Goal: Task Accomplishment & Management: Use online tool/utility

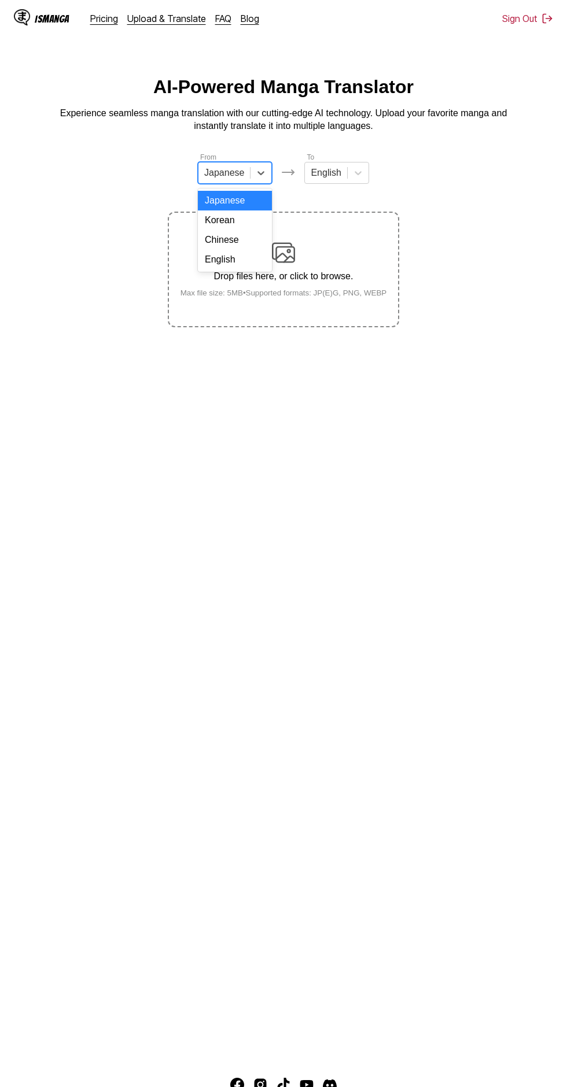
click at [239, 263] on div "English" at bounding box center [235, 260] width 74 height 20
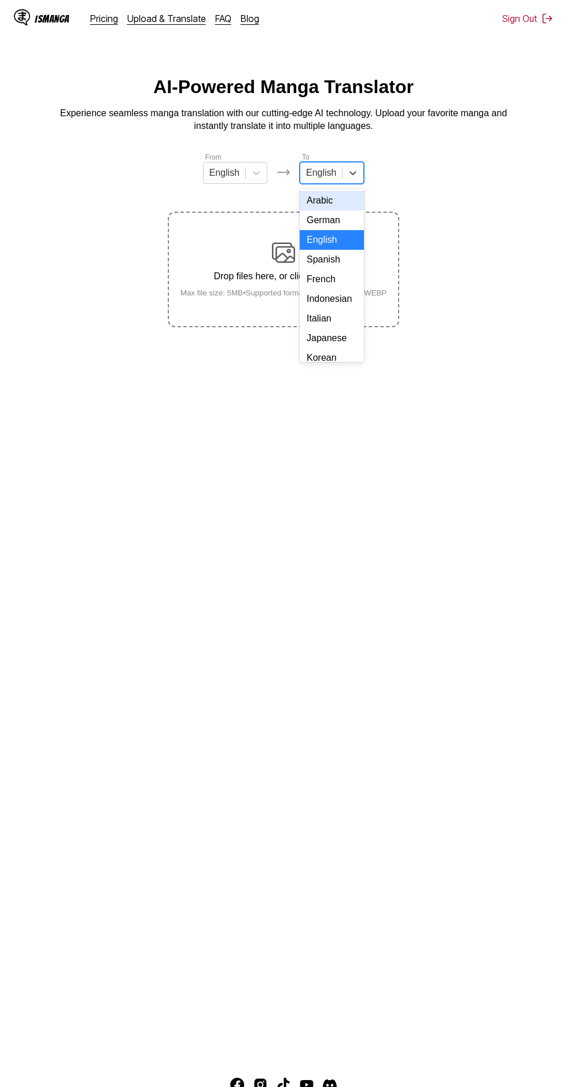
click at [329, 301] on div "Indonesian" at bounding box center [332, 299] width 64 height 20
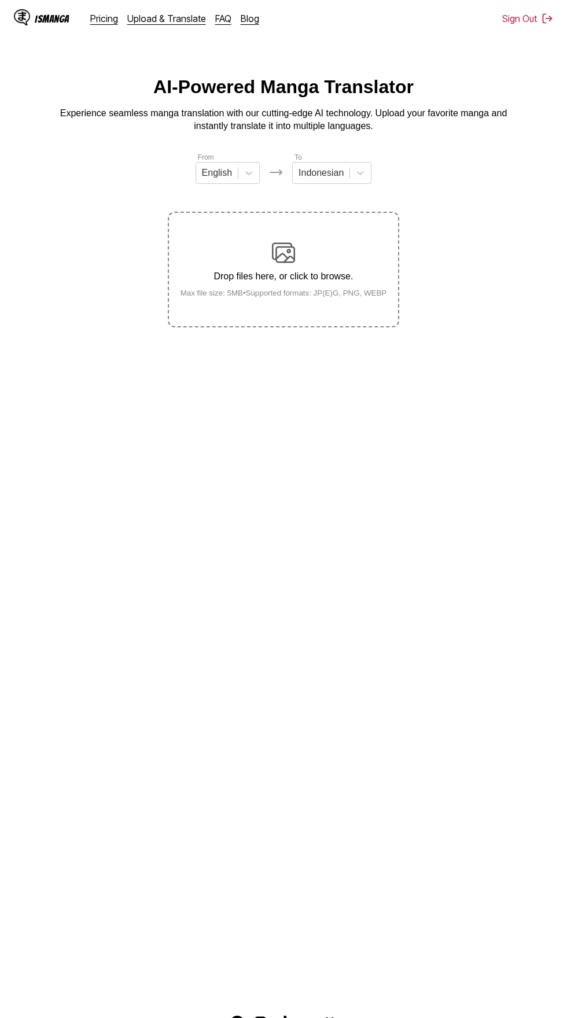
click at [309, 241] on div "Drop files here, or click to browse. Max file size: 5MB • Supported formats: JP…" at bounding box center [283, 269] width 225 height 56
click at [0, 0] on input "Drop files here, or click to browse. Max file size: 5MB • Supported formats: JP…" at bounding box center [0, 0] width 0 height 0
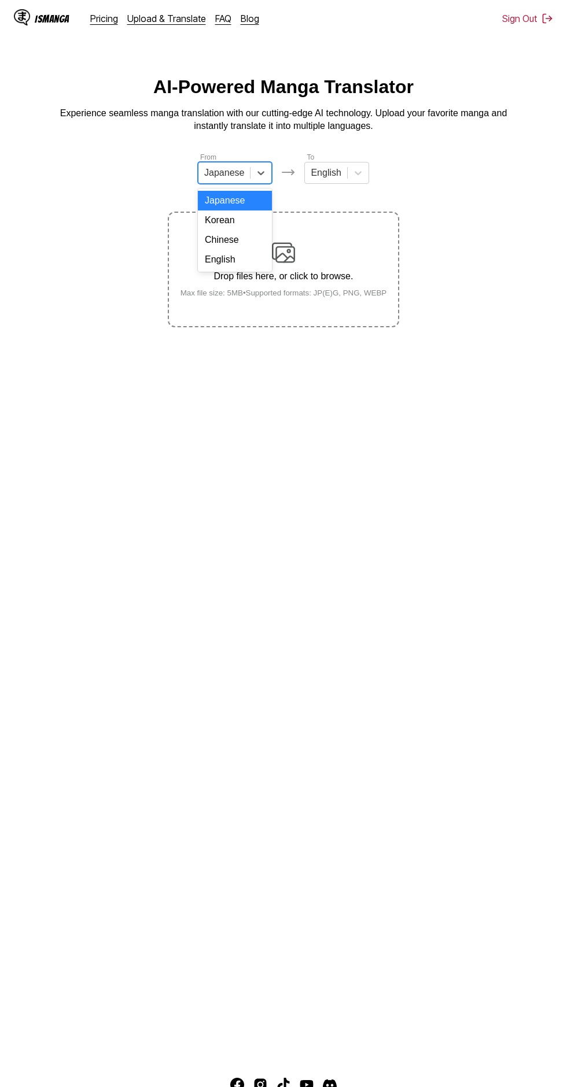
click at [245, 260] on div "English" at bounding box center [235, 260] width 74 height 20
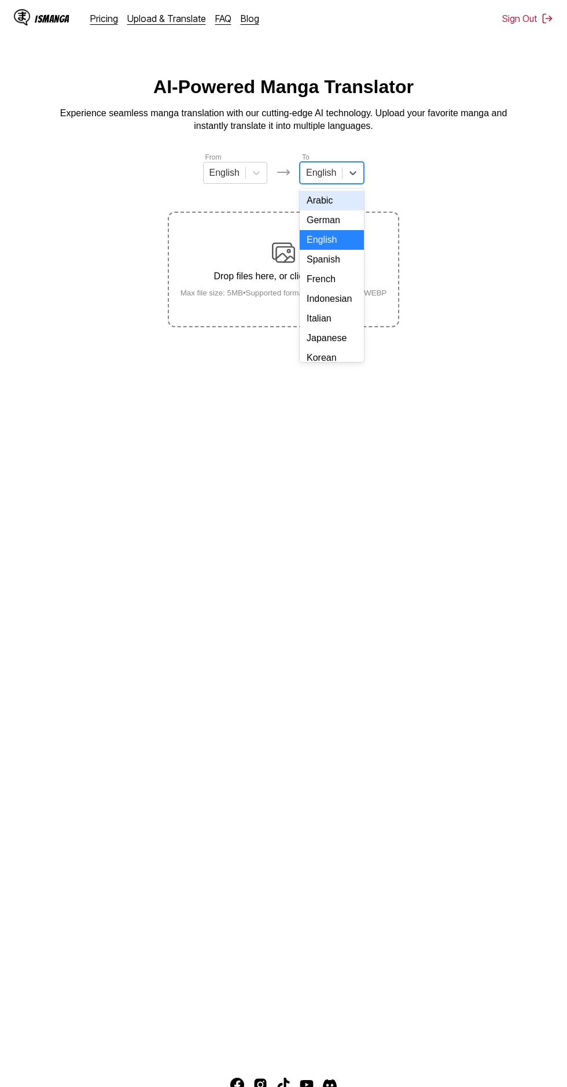
click at [337, 297] on div "Indonesian" at bounding box center [332, 299] width 64 height 20
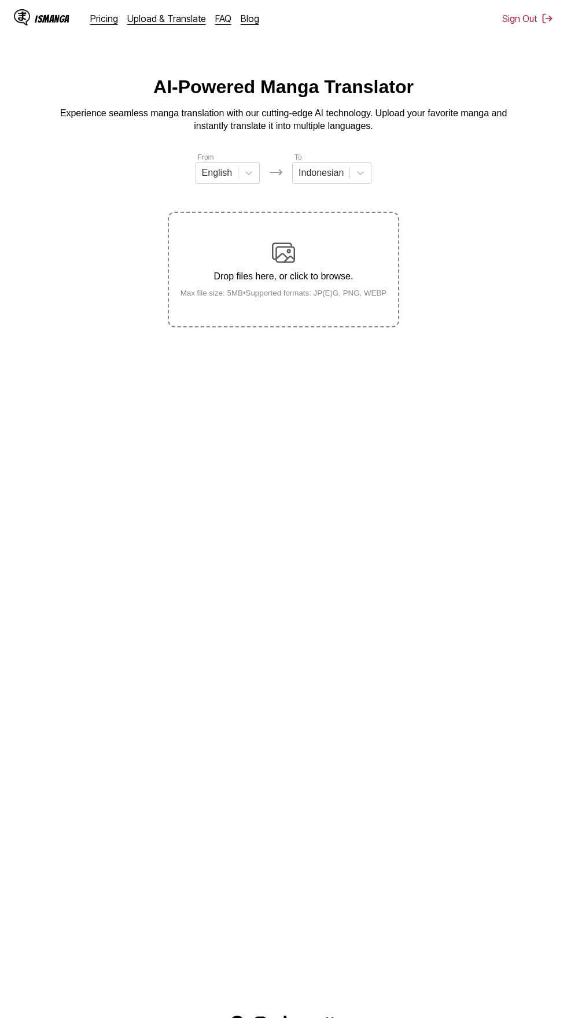
click at [296, 244] on div "Drop files here, or click to browse. Max file size: 5MB • Supported formats: JP…" at bounding box center [283, 269] width 225 height 56
click at [0, 0] on input "Drop files here, or click to browse. Max file size: 5MB • Supported formats: JP…" at bounding box center [0, 0] width 0 height 0
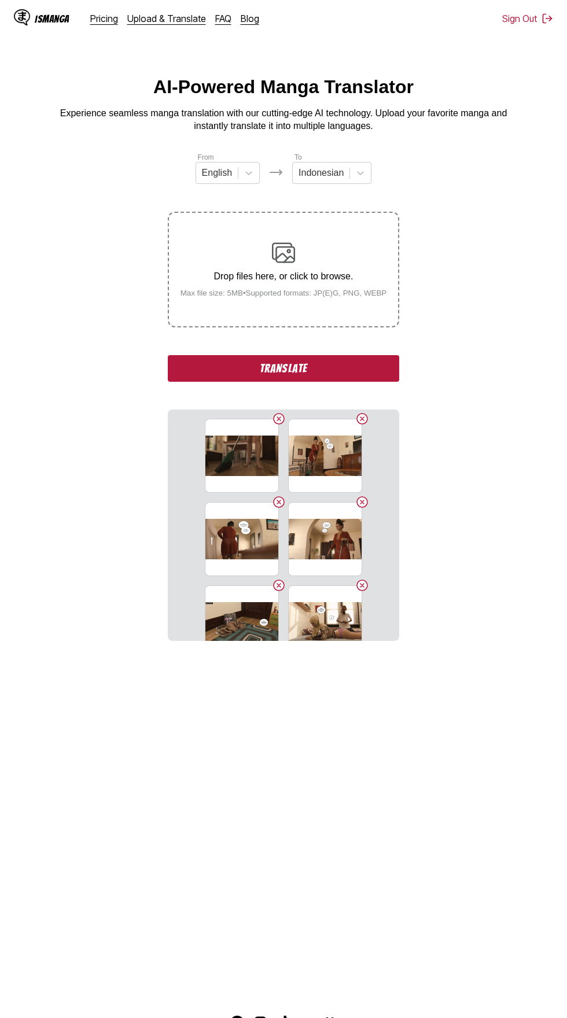
click at [202, 355] on button "Translate" at bounding box center [283, 368] width 231 height 27
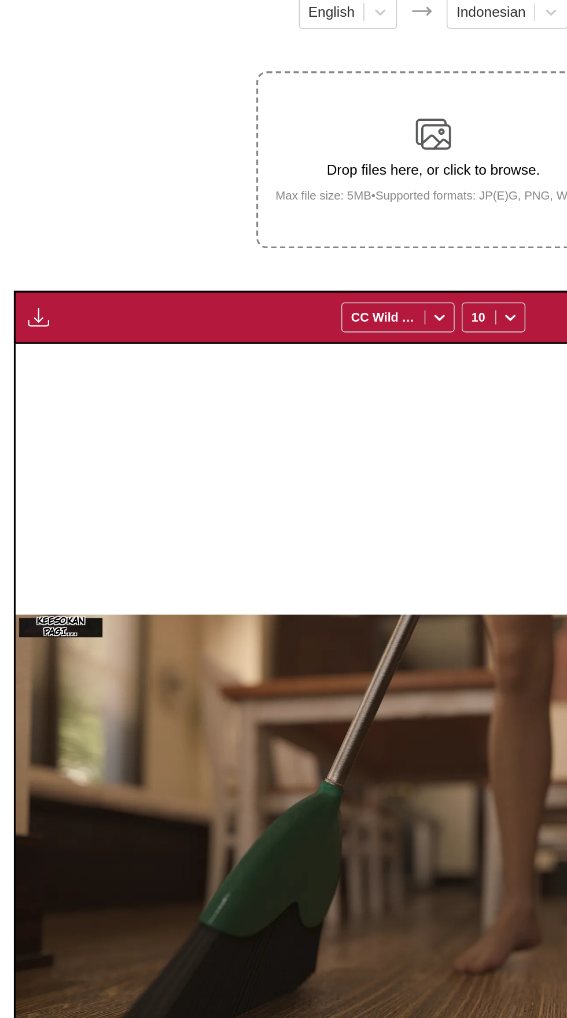
scroll to position [54, 0]
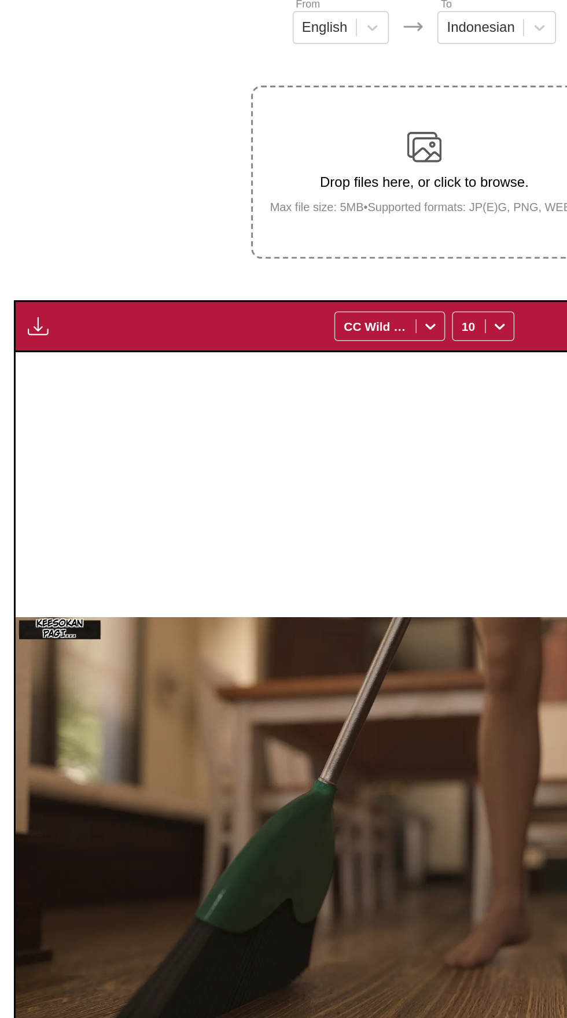
click at [29, 312] on img "button" at bounding box center [26, 319] width 14 height 14
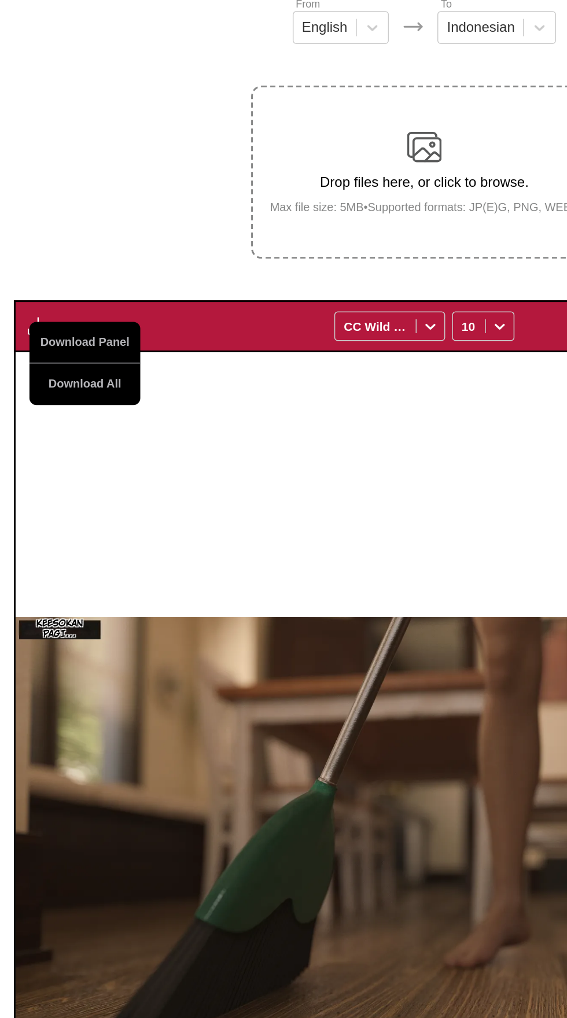
click at [40, 343] on button "Download All" at bounding box center [57, 357] width 74 height 28
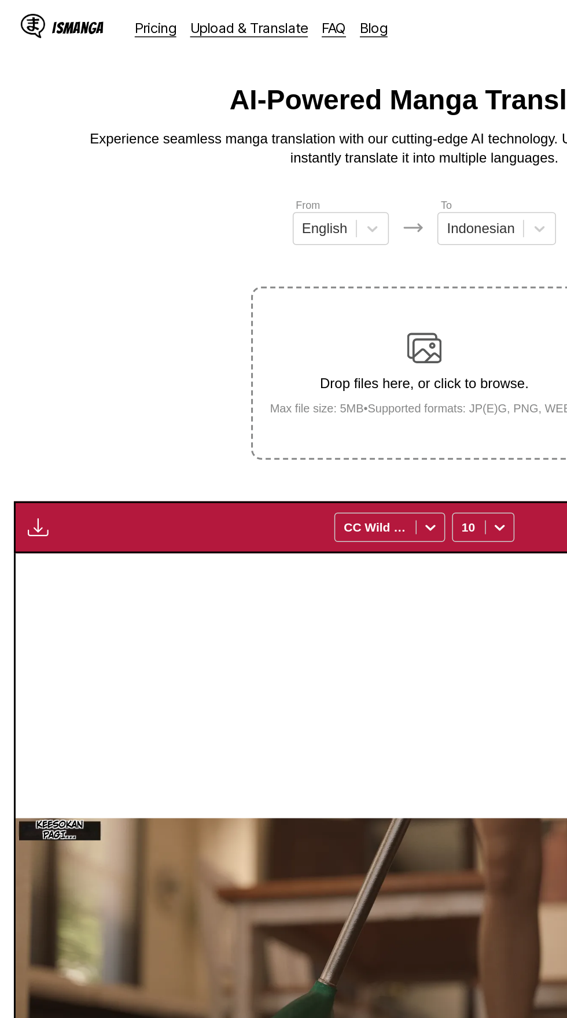
scroll to position [0, 0]
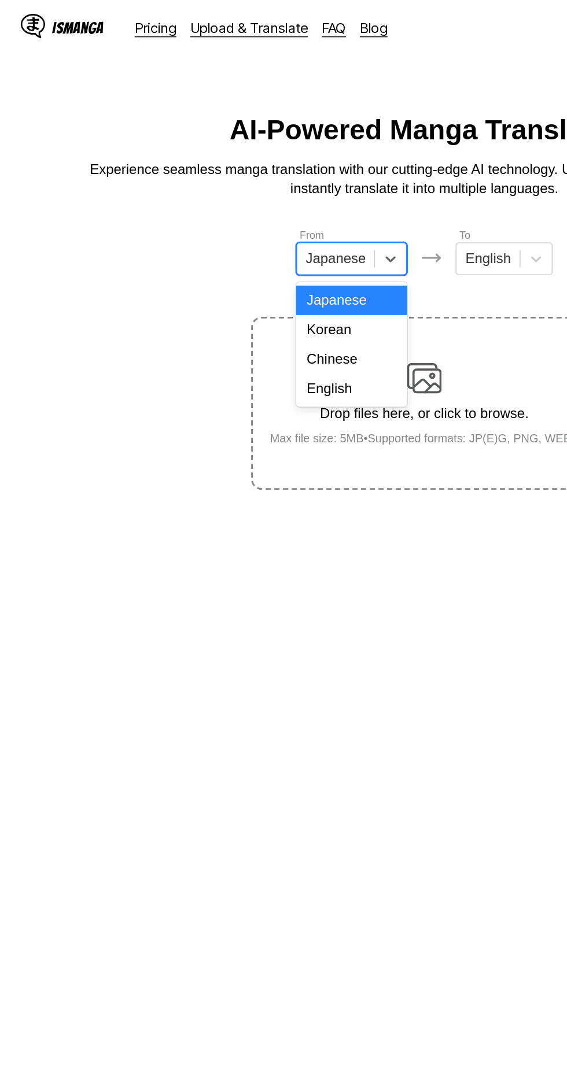
click at [254, 256] on div "English" at bounding box center [235, 260] width 74 height 20
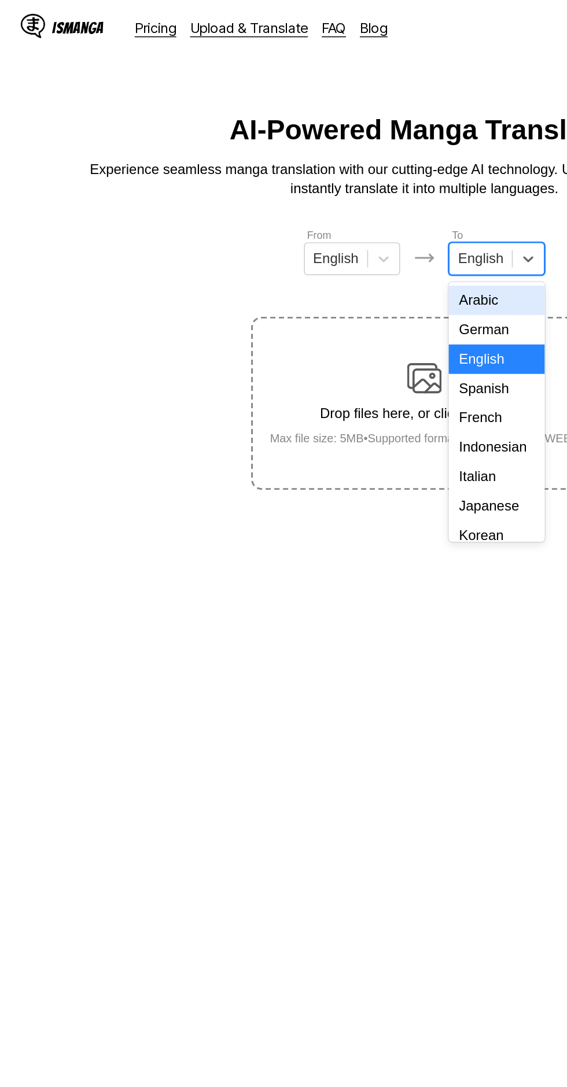
click at [340, 301] on div "Indonesian" at bounding box center [332, 299] width 64 height 20
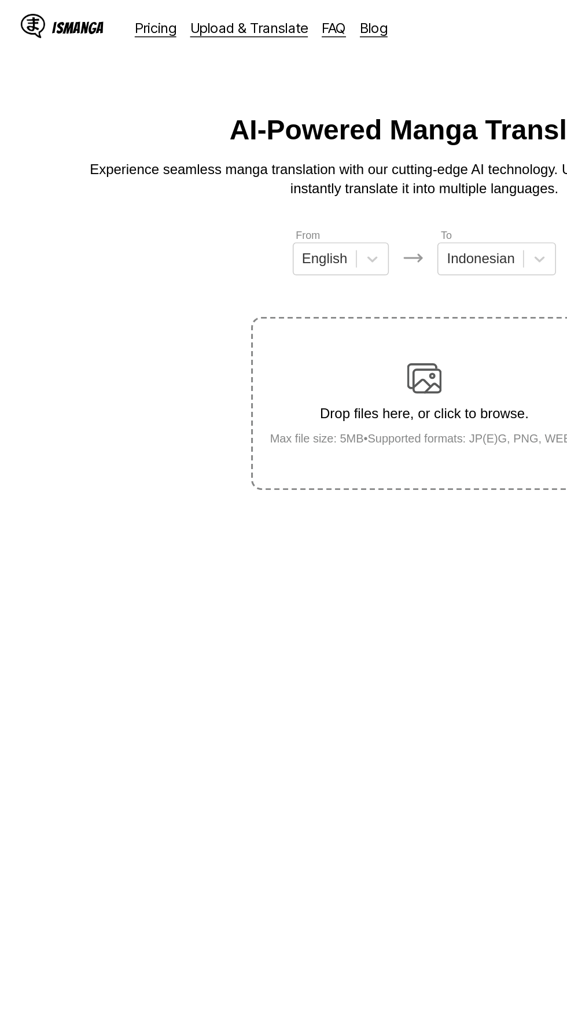
click at [283, 248] on img at bounding box center [283, 252] width 23 height 23
click at [0, 0] on input "Drop files here, or click to browse. Max file size: 5MB • Supported formats: JP…" at bounding box center [0, 0] width 0 height 0
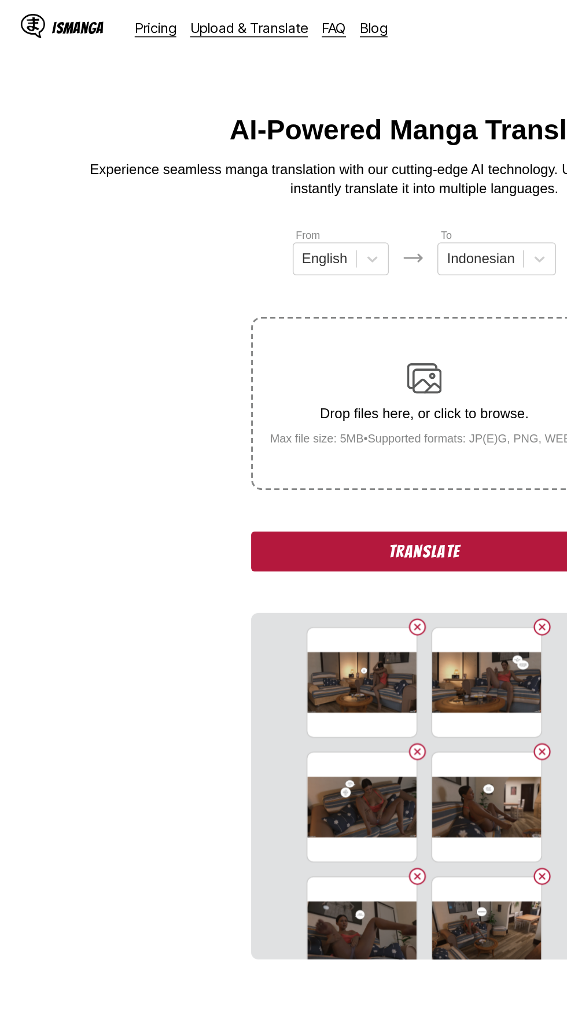
click at [305, 355] on button "Translate" at bounding box center [283, 368] width 231 height 27
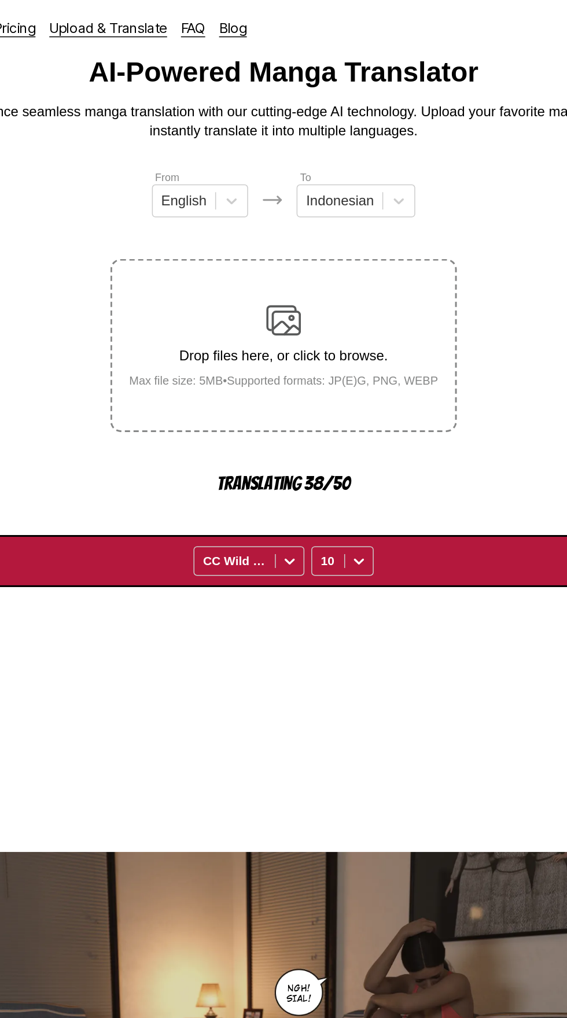
scroll to position [38, 0]
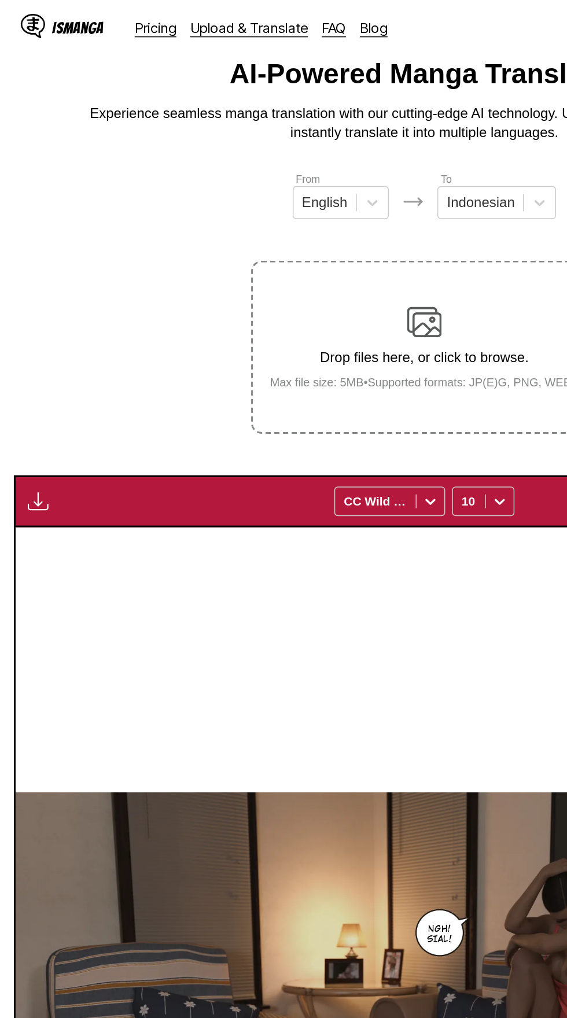
click at [28, 328] on img "button" at bounding box center [26, 335] width 14 height 14
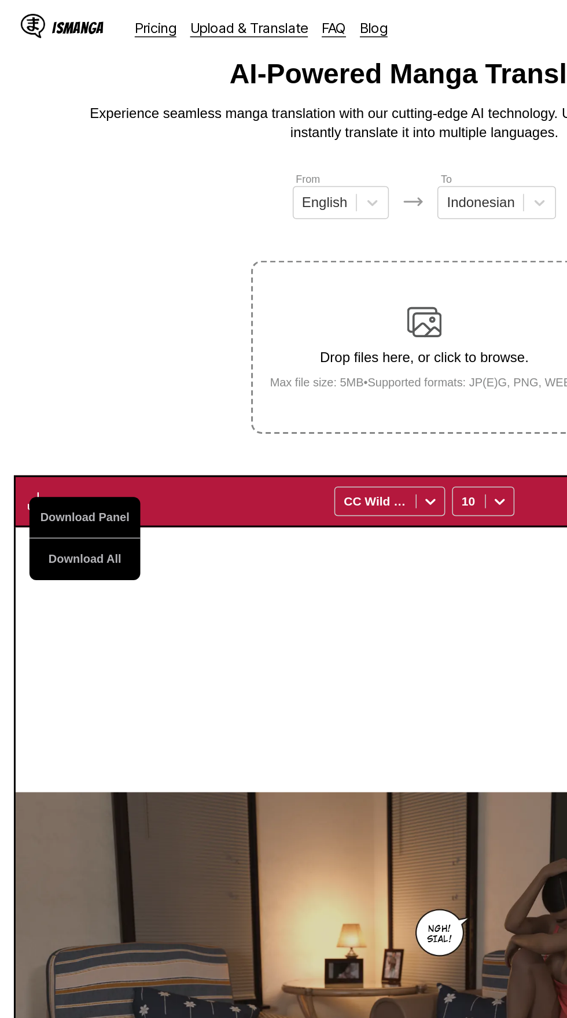
click at [67, 360] on button "Download All" at bounding box center [57, 374] width 74 height 28
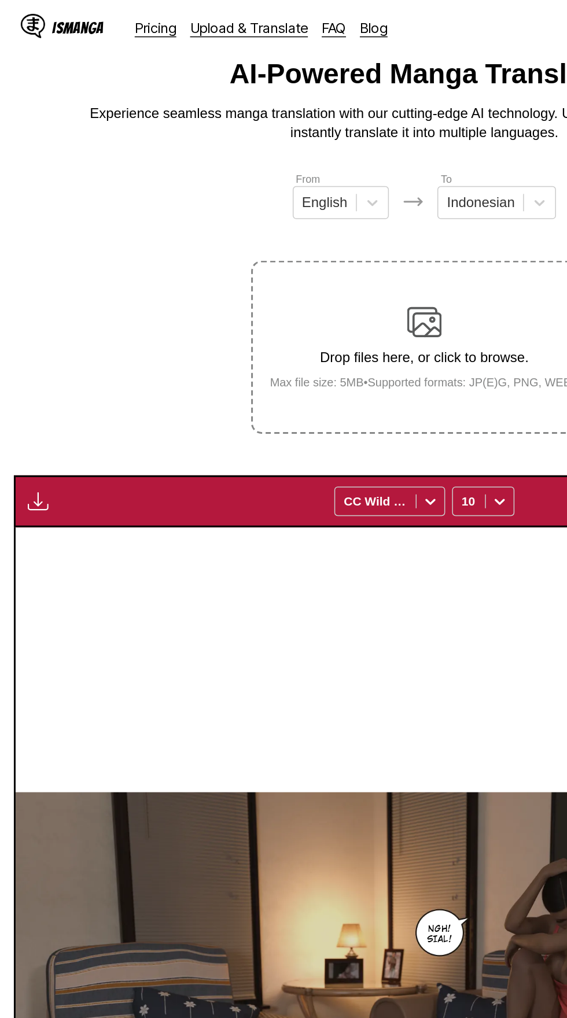
click at [20, 328] on img "button" at bounding box center [26, 335] width 14 height 14
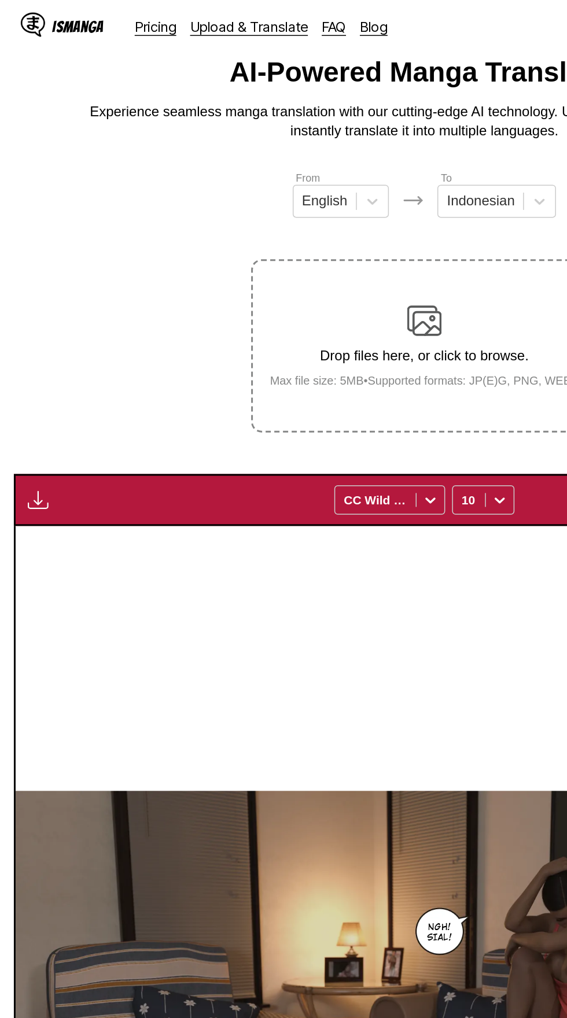
scroll to position [0, 0]
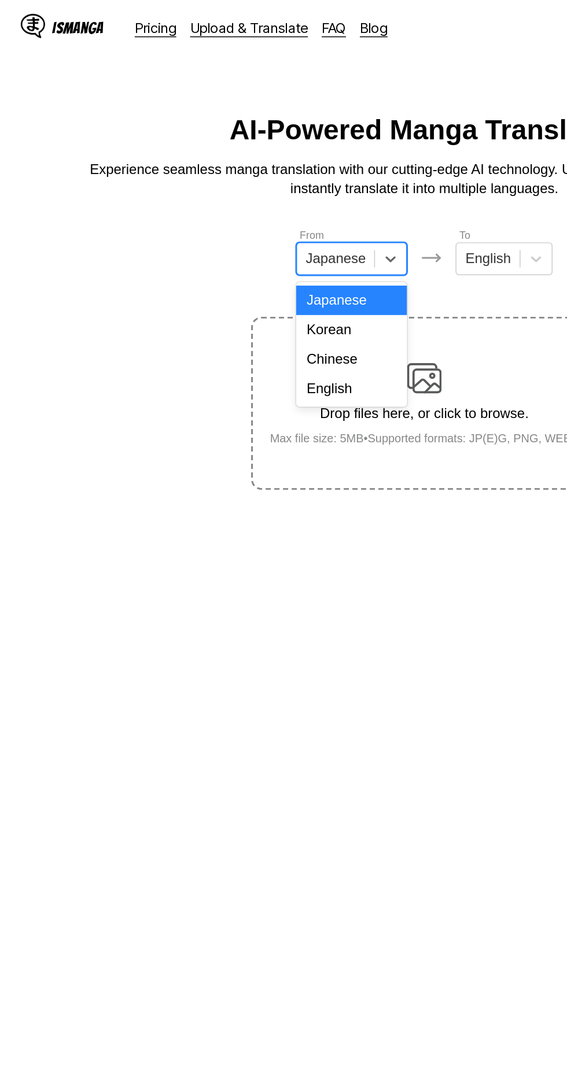
click at [250, 257] on div "English" at bounding box center [235, 260] width 74 height 20
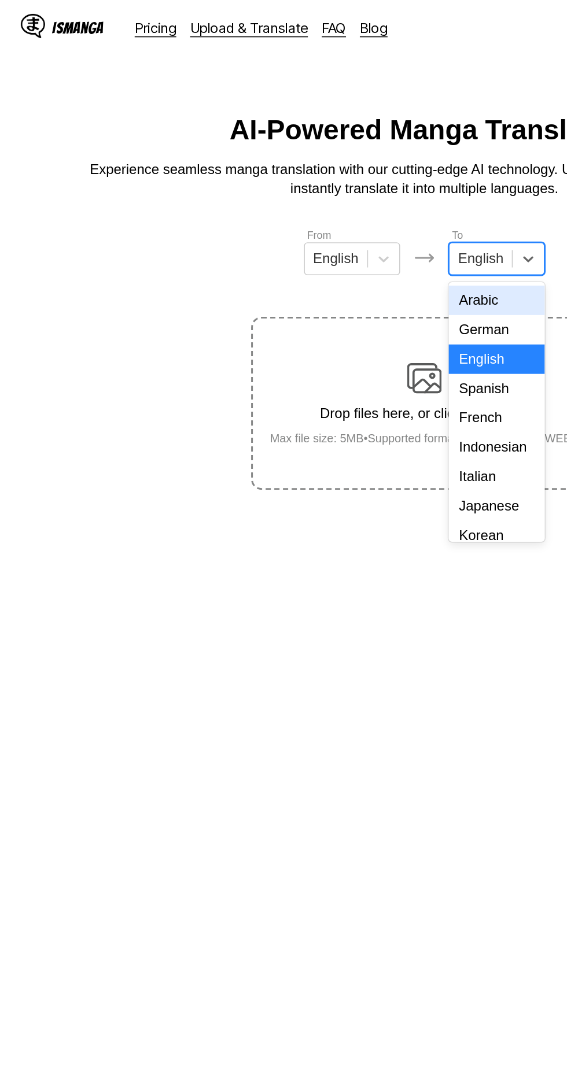
click at [340, 293] on div "Indonesian" at bounding box center [332, 299] width 64 height 20
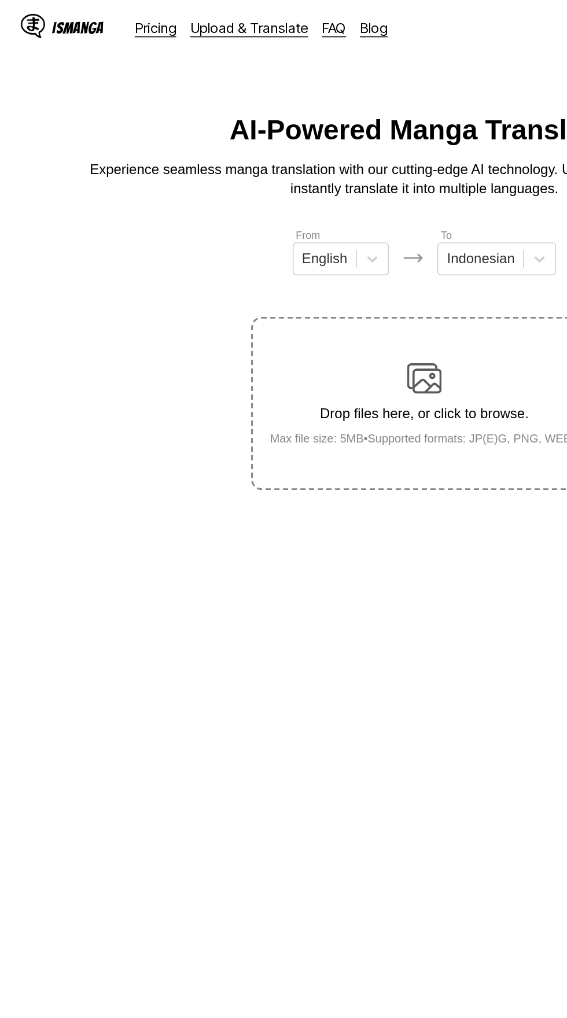
click at [304, 245] on div "Drop files here, or click to browse. Max file size: 5MB • Supported formats: JP…" at bounding box center [283, 269] width 225 height 56
click at [0, 0] on input "Drop files here, or click to browse. Max file size: 5MB • Supported formats: JP…" at bounding box center [0, 0] width 0 height 0
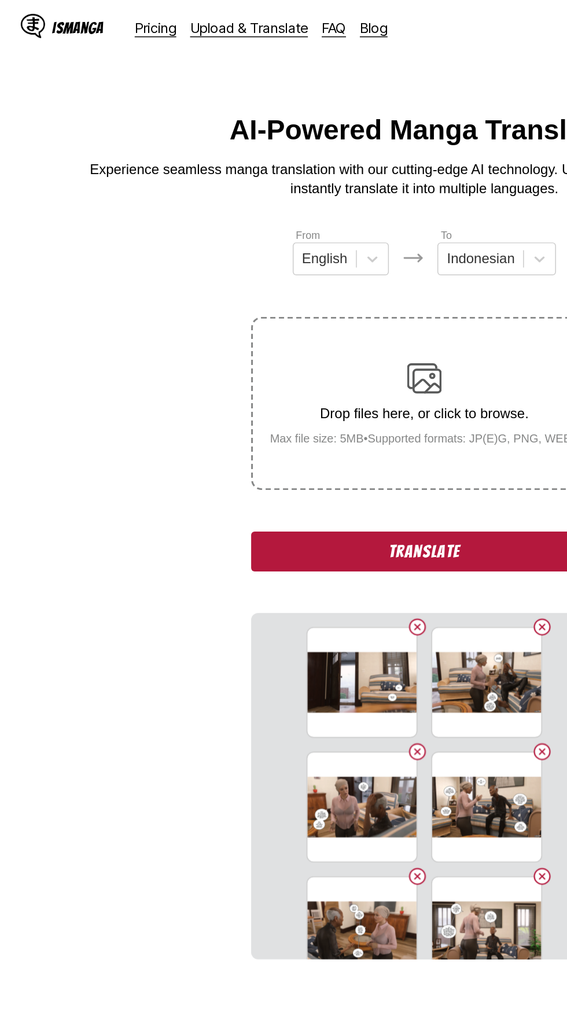
click at [308, 355] on button "Translate" at bounding box center [283, 368] width 231 height 27
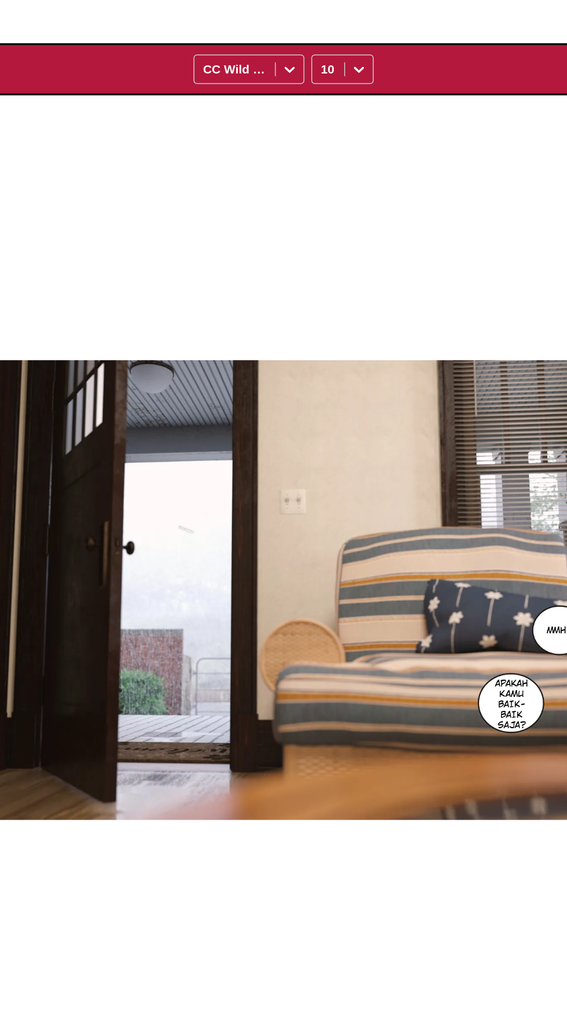
scroll to position [55, 0]
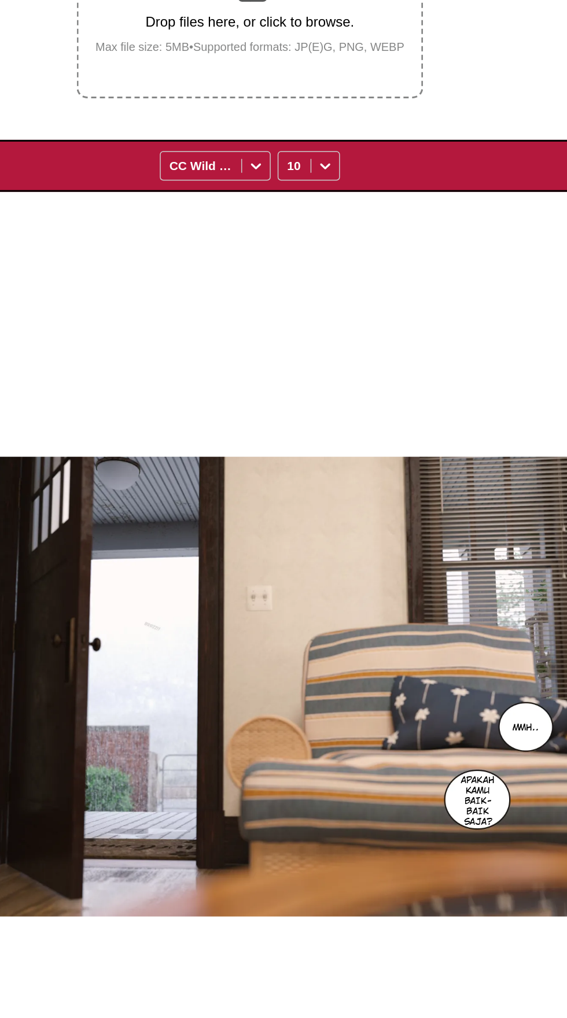
click at [442, 645] on img at bounding box center [283, 665] width 546 height 307
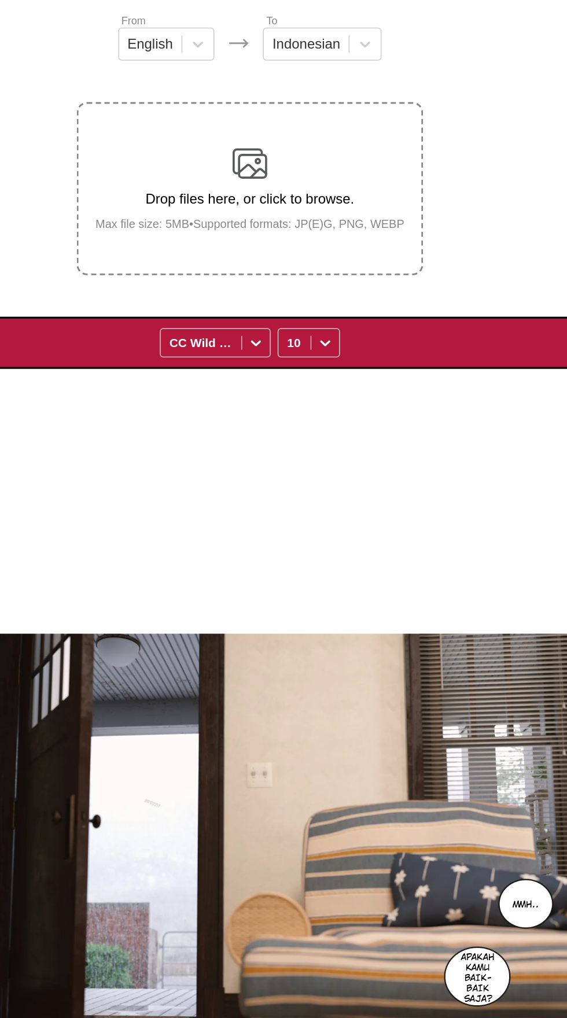
scroll to position [0, 0]
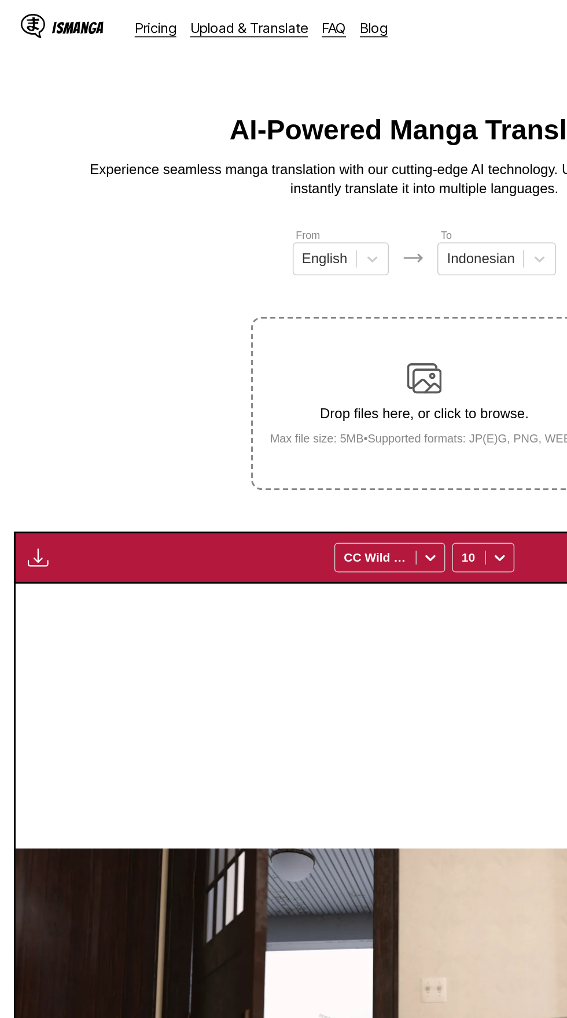
click at [26, 365] on img "button" at bounding box center [26, 372] width 14 height 14
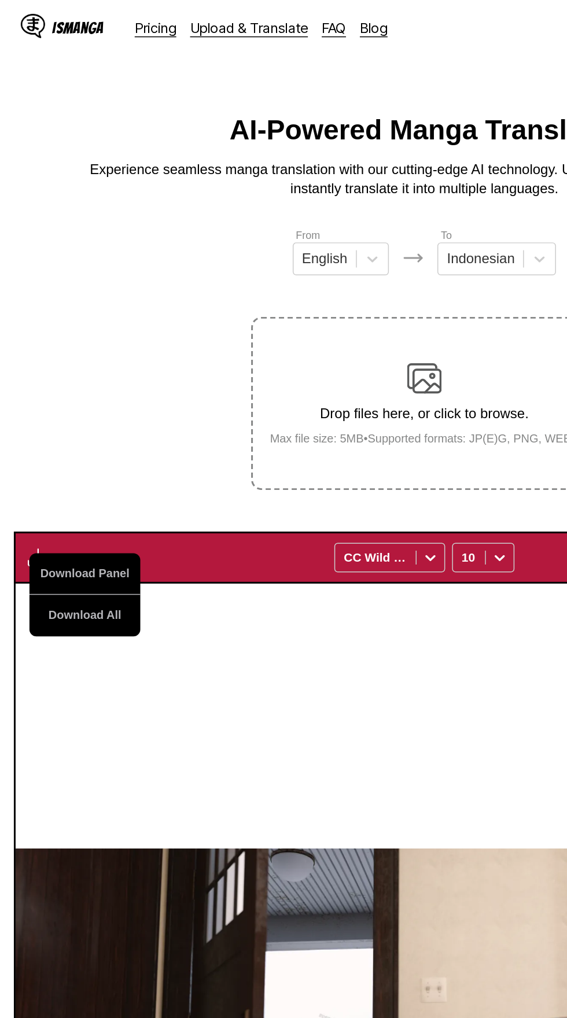
click at [75, 397] on button "Download All" at bounding box center [57, 411] width 74 height 28
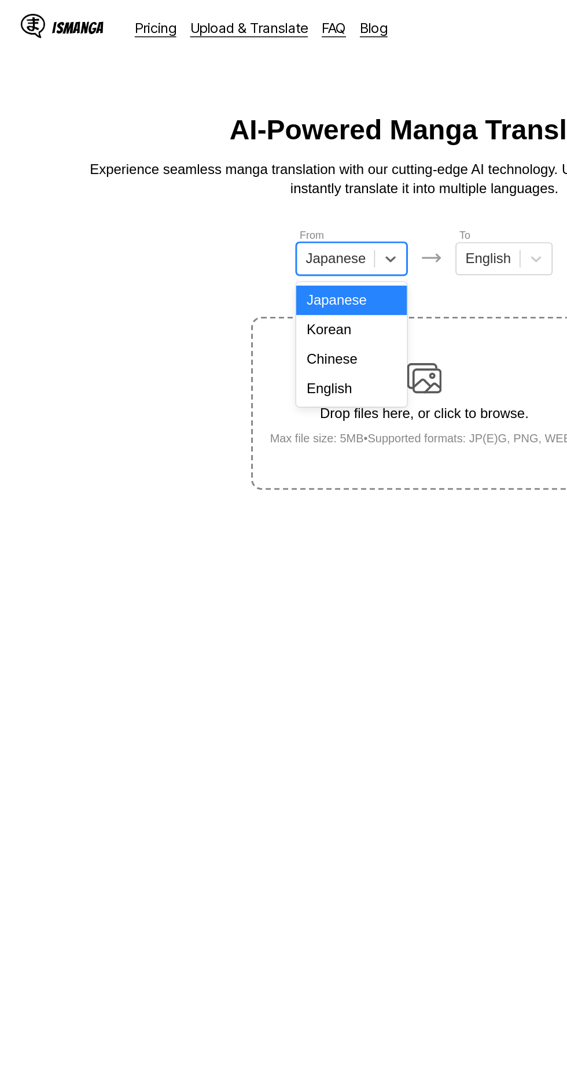
click at [244, 260] on div "English" at bounding box center [235, 260] width 74 height 20
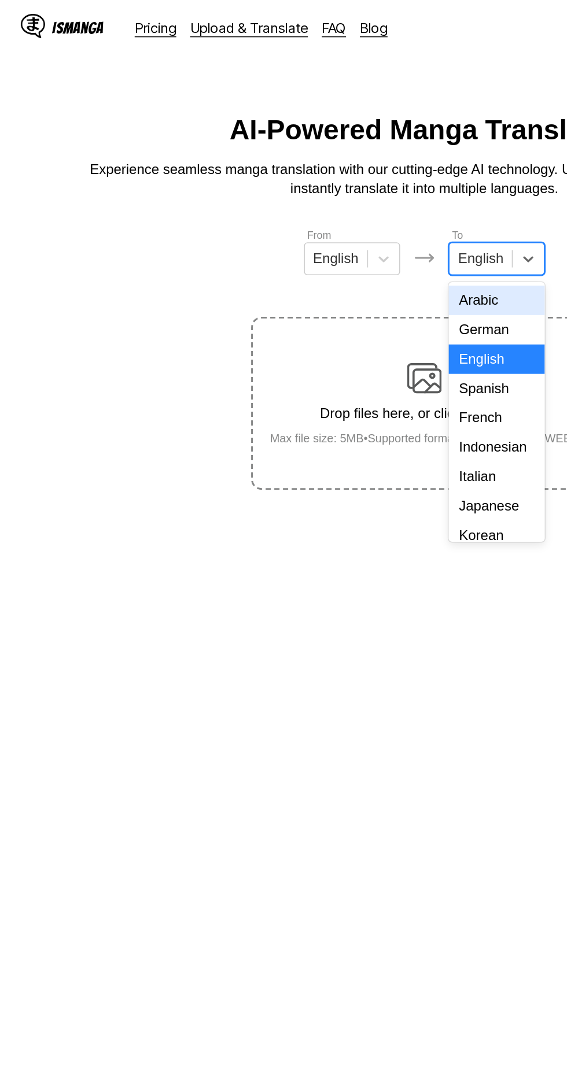
click at [338, 298] on div "Indonesian" at bounding box center [332, 299] width 64 height 20
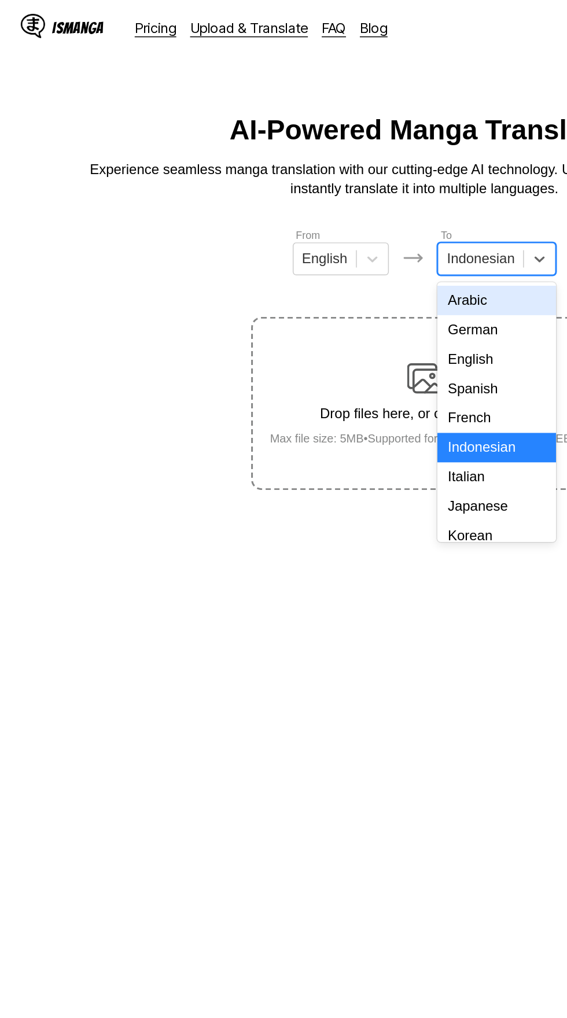
click at [108, 341] on main "AI-Powered Manga Translator Experience seamless manga translation with our cutt…" at bounding box center [283, 534] width 567 height 916
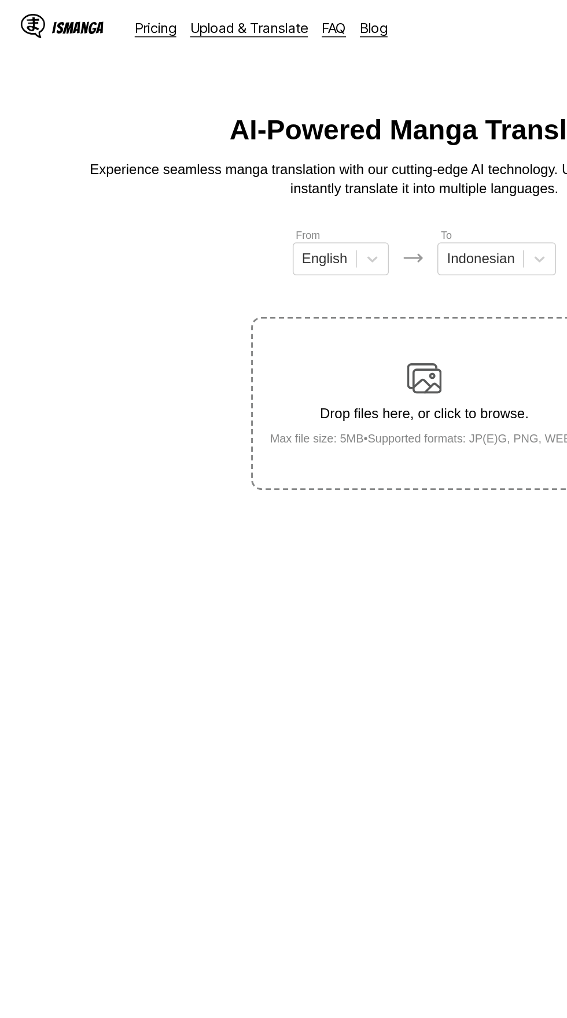
click at [294, 243] on img at bounding box center [283, 252] width 23 height 23
click at [0, 0] on input "Drop files here, or click to browse. Max file size: 5MB • Supported formats: JP…" at bounding box center [0, 0] width 0 height 0
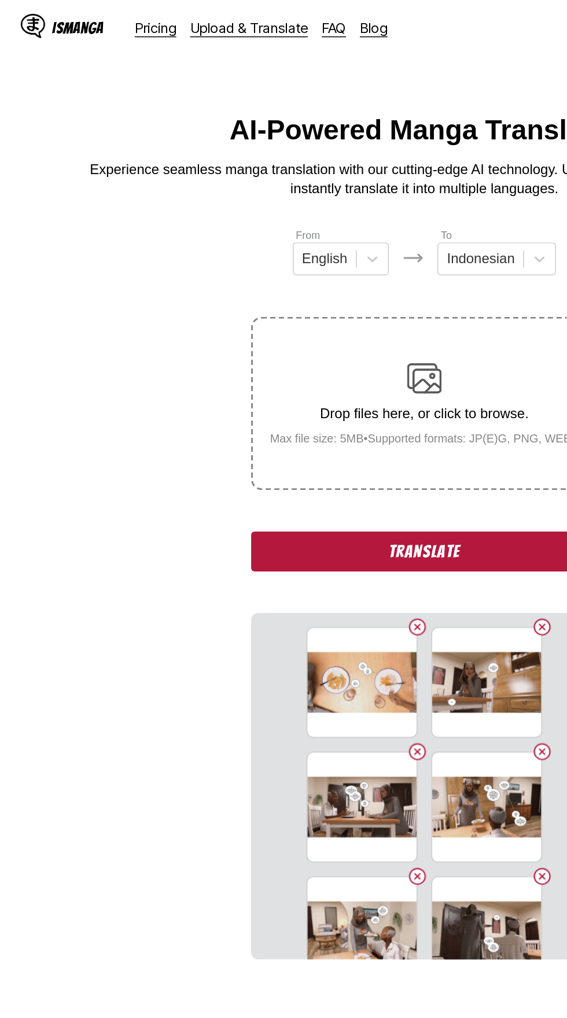
click at [303, 355] on button "Translate" at bounding box center [283, 368] width 231 height 27
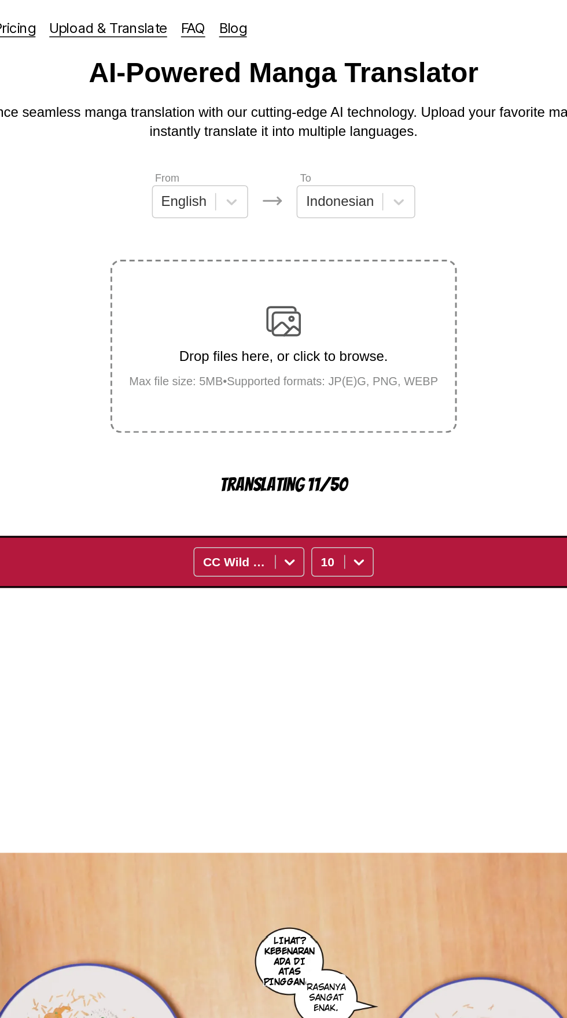
scroll to position [27, 0]
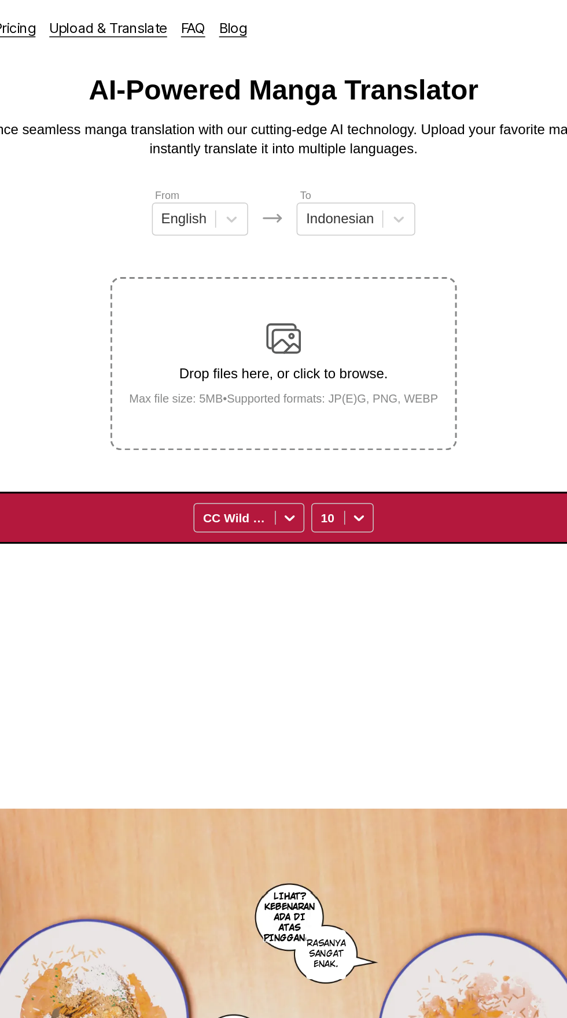
click at [149, 465] on div "LIHAT? KEBENARAN ADA DI ATAS PINGGANG. RASANYA SANGAT ENAK. YAH, SENANG KAU MEN…" at bounding box center [283, 694] width 546 height 662
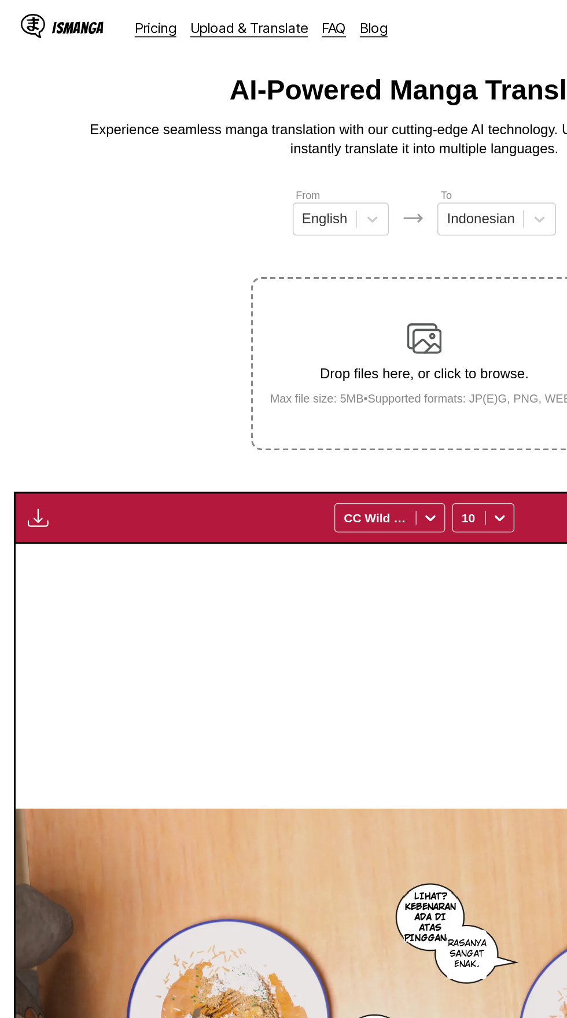
click at [34, 338] on button "button" at bounding box center [25, 345] width 21 height 15
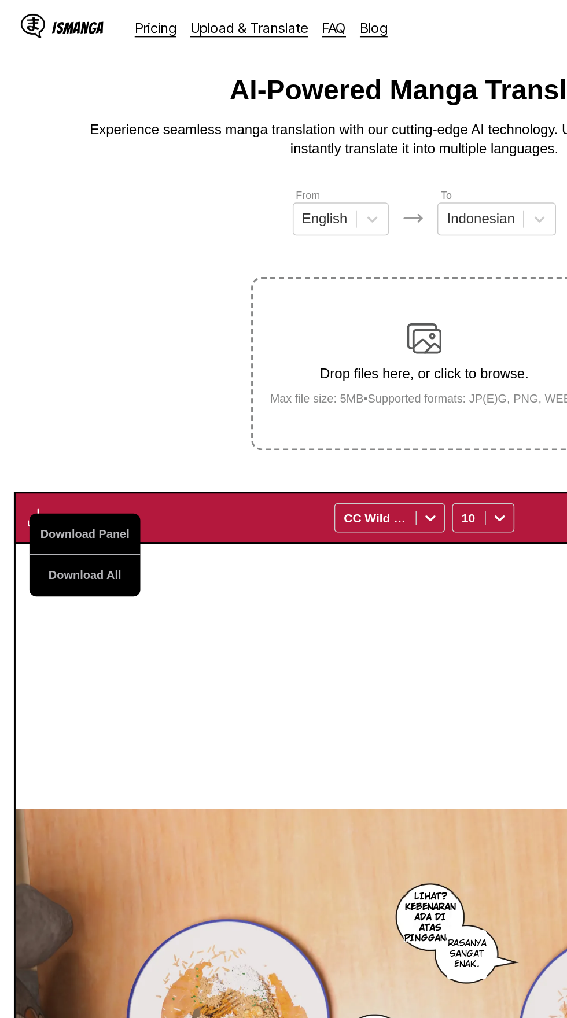
click at [76, 376] on button "Download All" at bounding box center [57, 385] width 74 height 28
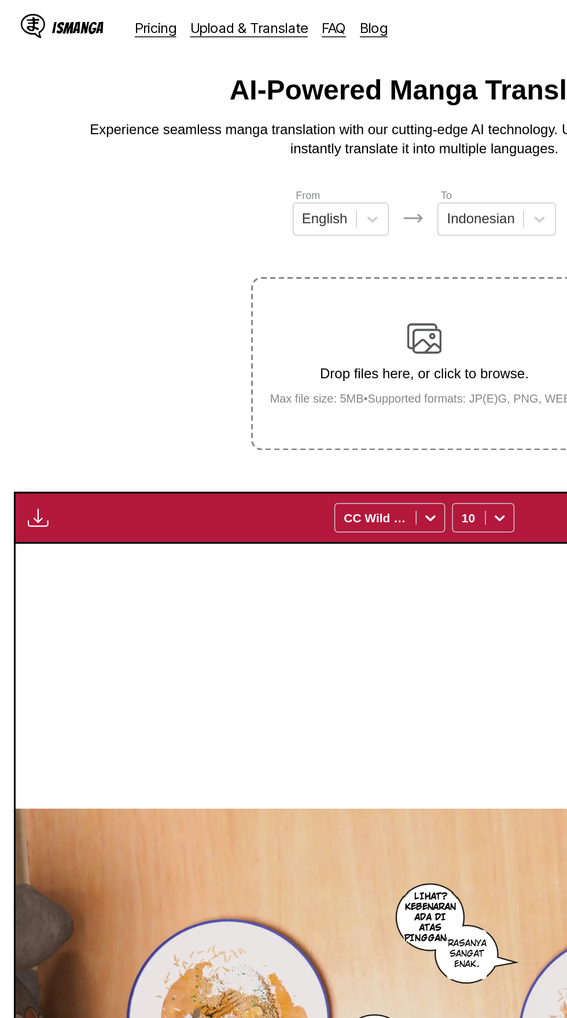
scroll to position [0, 0]
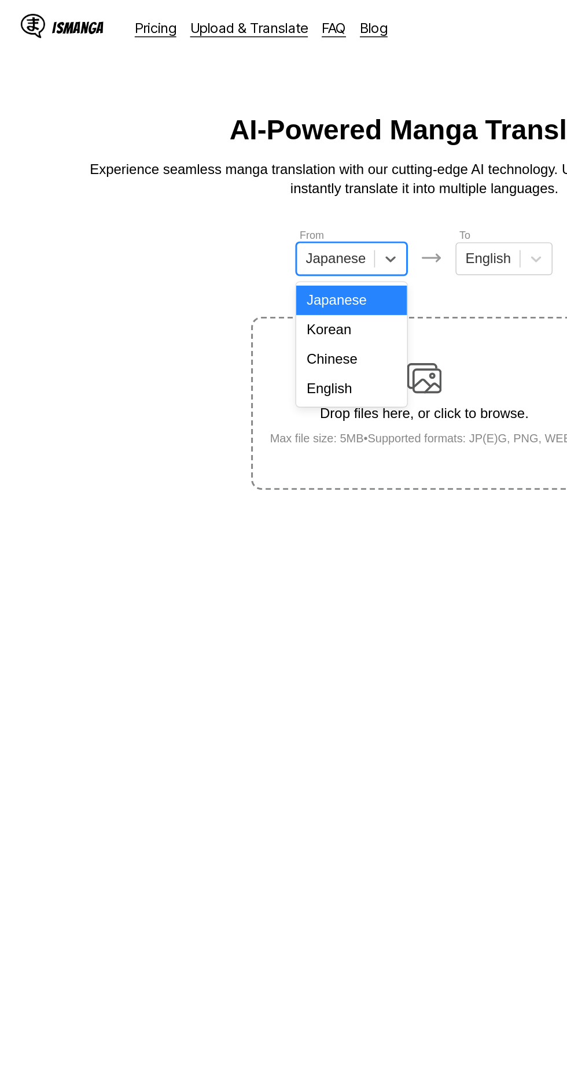
click at [249, 260] on div "English" at bounding box center [235, 260] width 74 height 20
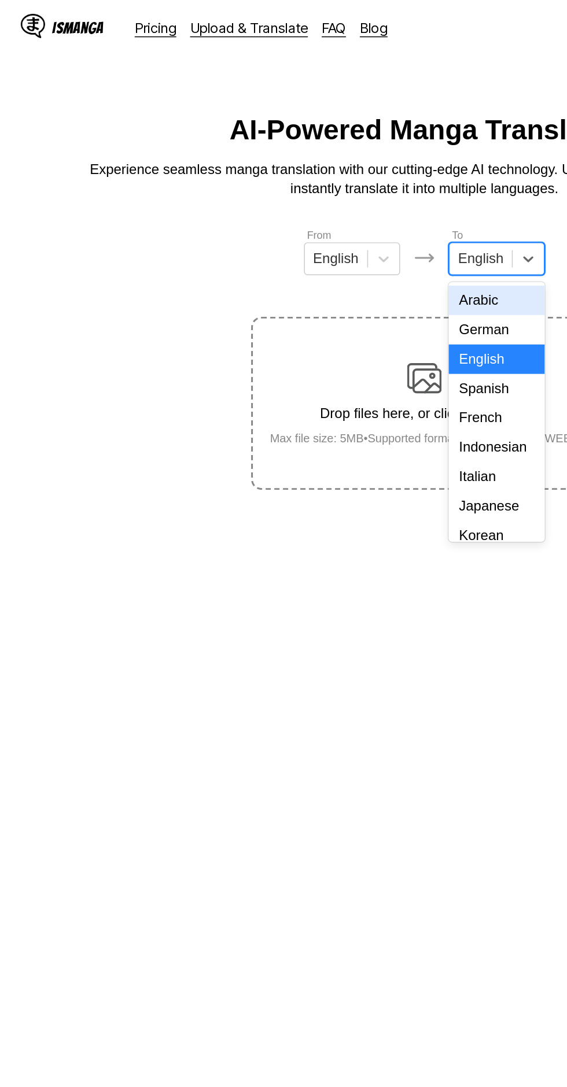
click at [345, 297] on div "Indonesian" at bounding box center [332, 299] width 64 height 20
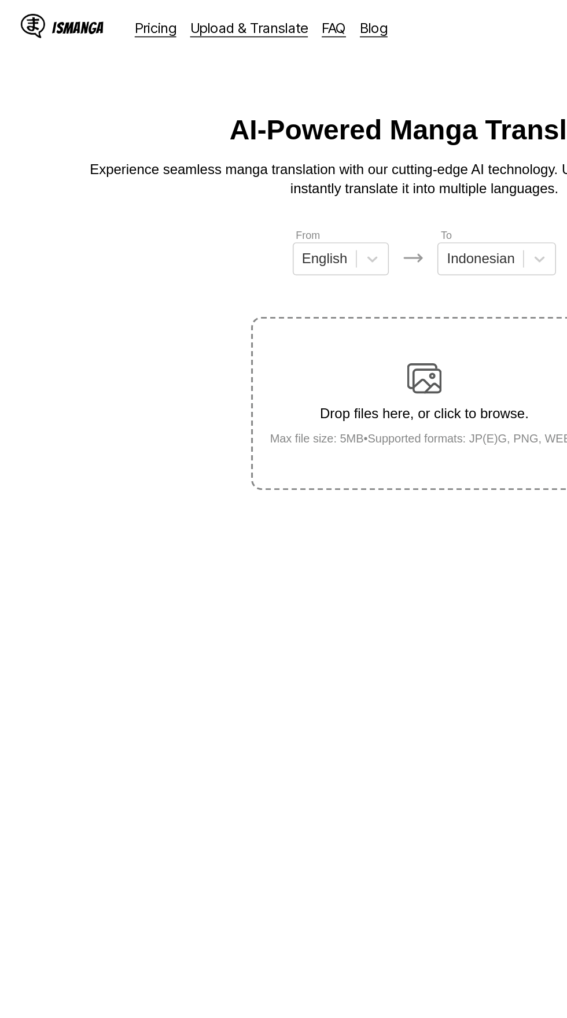
click at [291, 241] on img at bounding box center [283, 252] width 23 height 23
click at [0, 0] on input "Drop files here, or click to browse. Max file size: 5MB • Supported formats: JP…" at bounding box center [0, 0] width 0 height 0
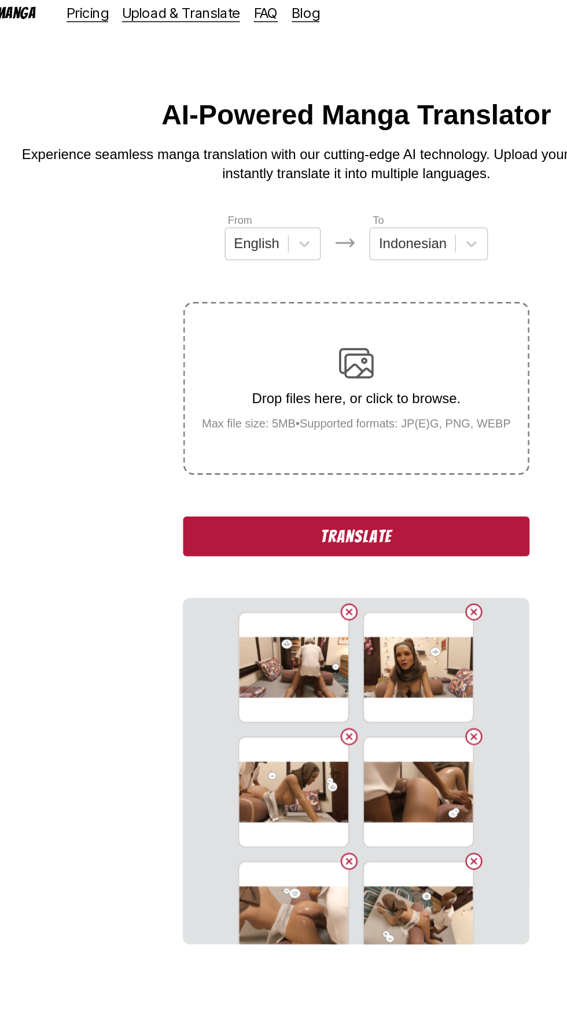
click at [210, 355] on button "Translate" at bounding box center [283, 368] width 231 height 27
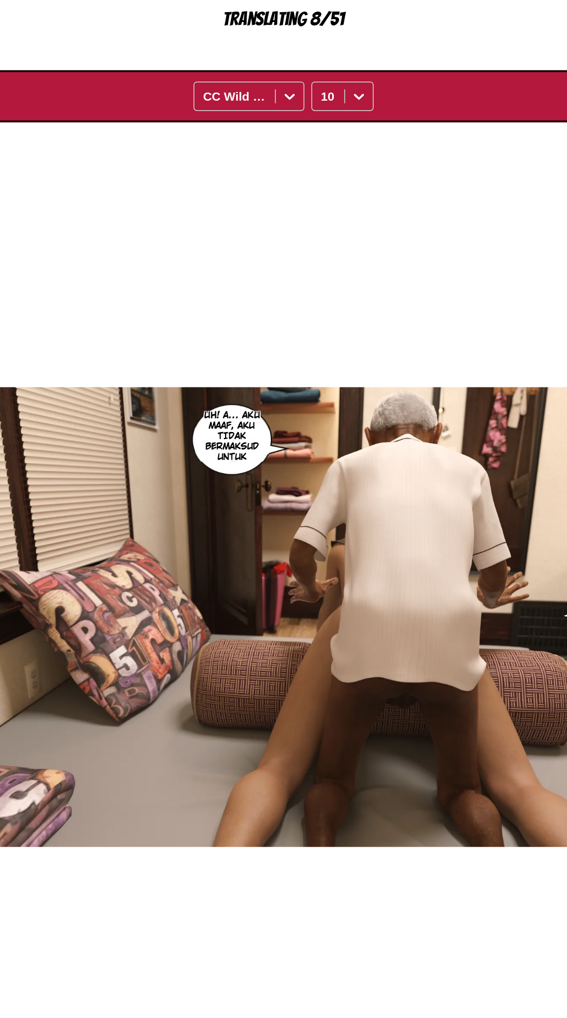
scroll to position [55, 0]
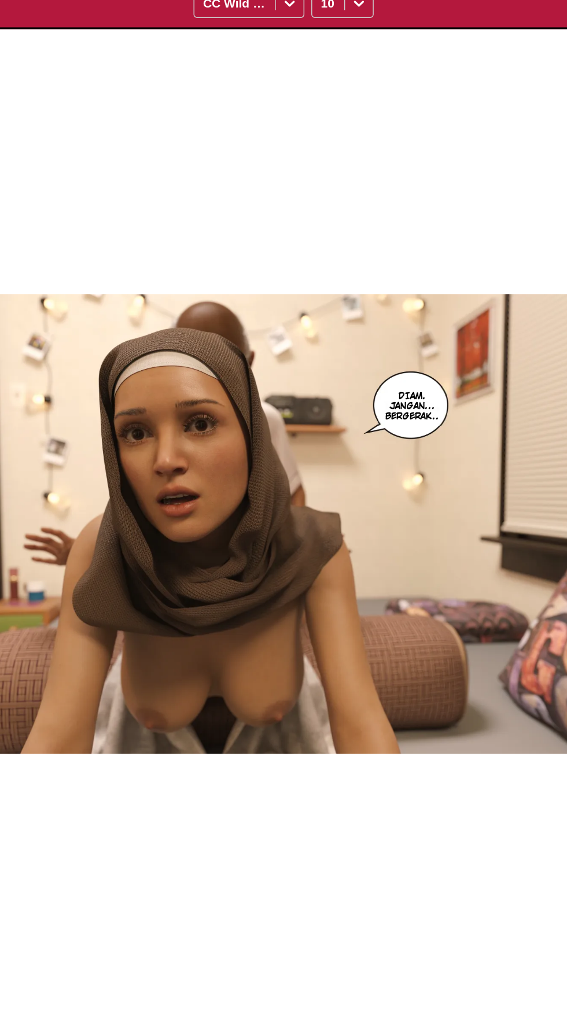
scroll to position [0, 1092]
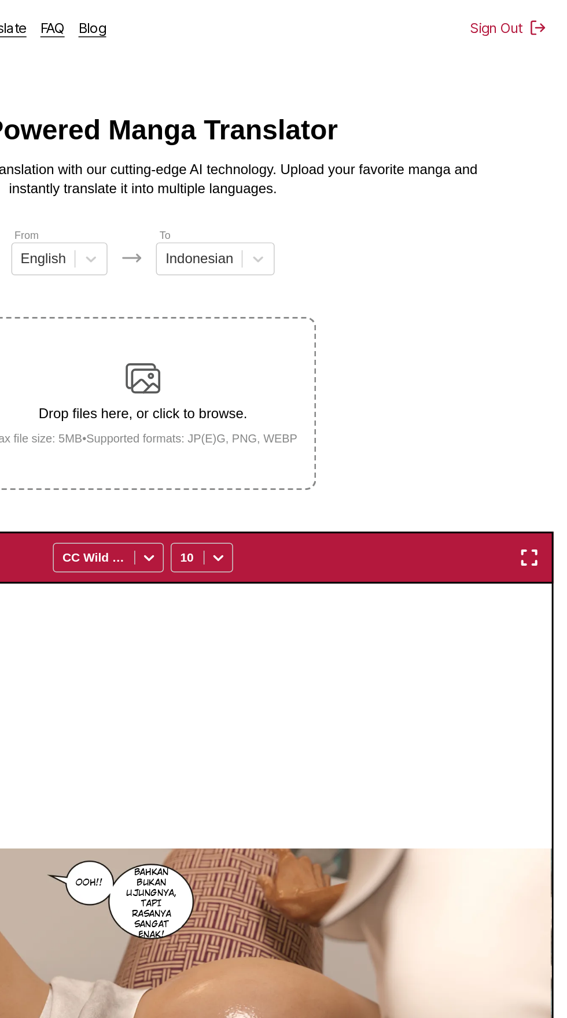
scroll to position [0, 0]
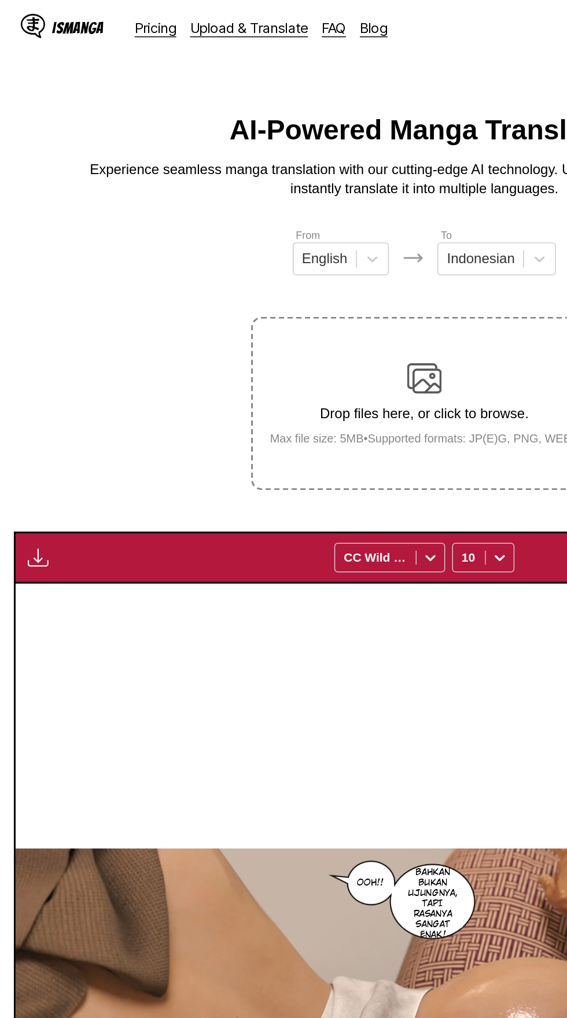
click at [28, 365] on img "button" at bounding box center [26, 372] width 14 height 14
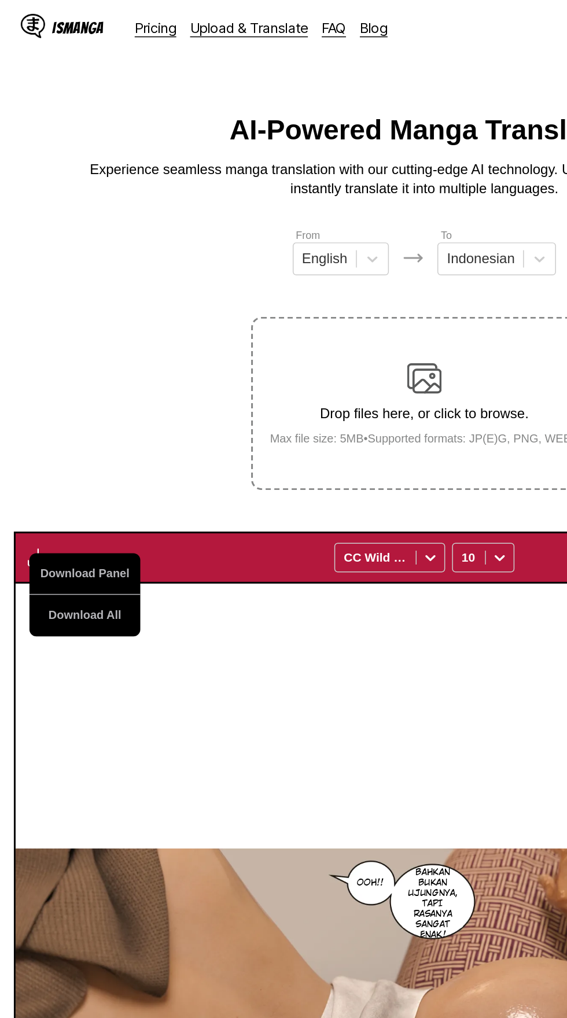
click at [65, 397] on button "Download All" at bounding box center [57, 411] width 74 height 28
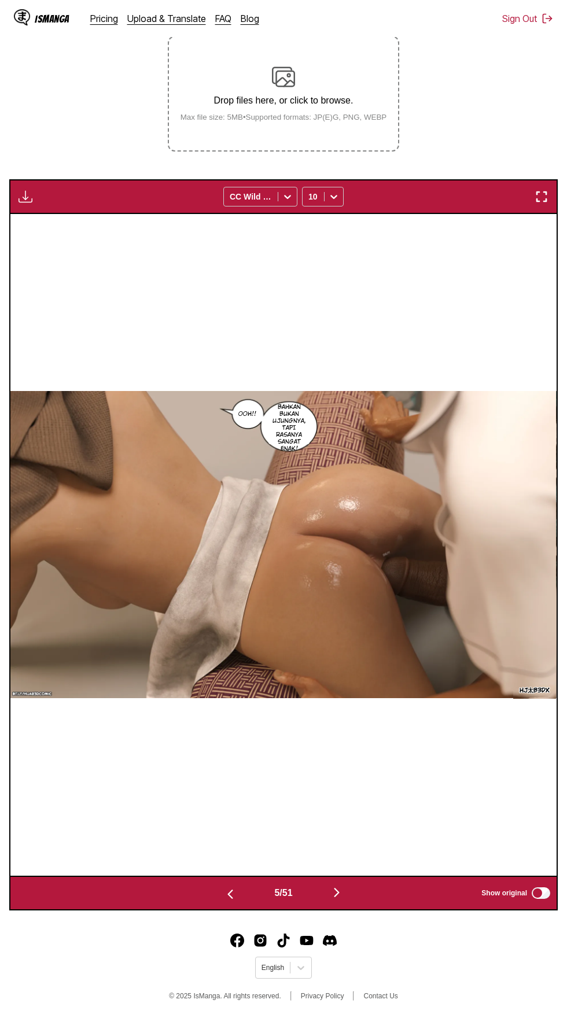
scroll to position [178, 0]
click at [246, 885] on button "button" at bounding box center [229, 893] width 69 height 17
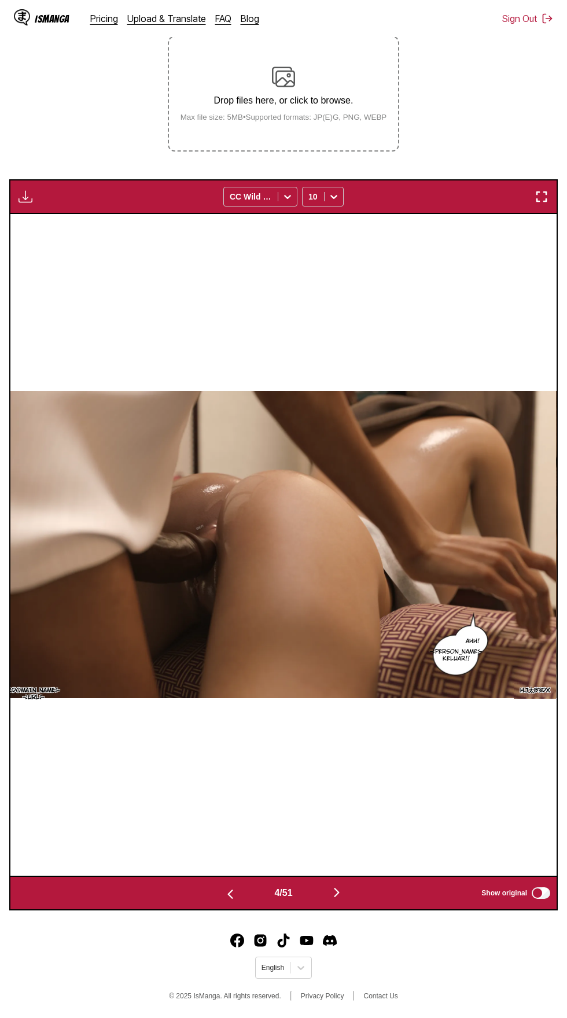
click at [232, 887] on img "button" at bounding box center [230, 894] width 14 height 14
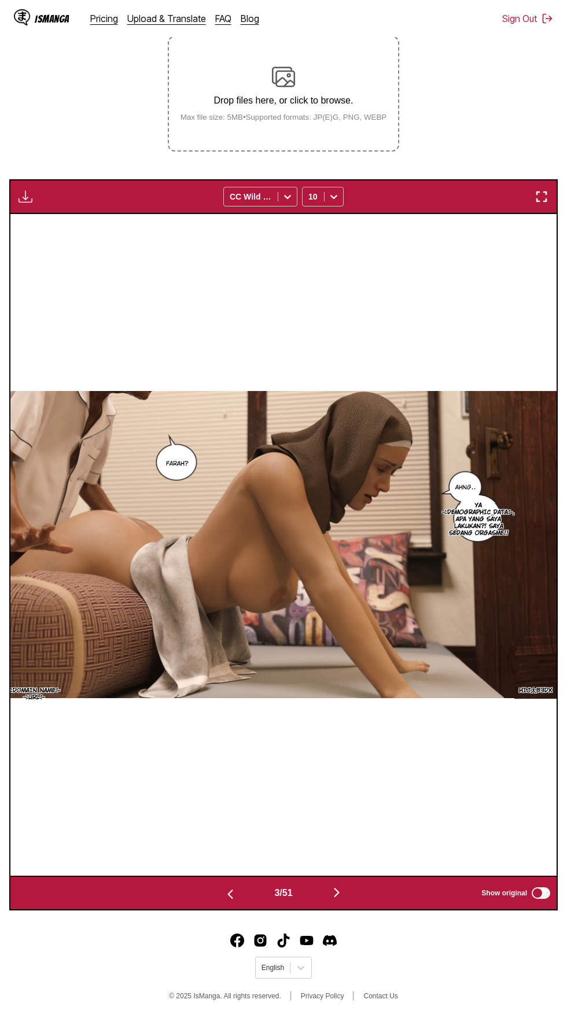
click at [235, 887] on img "button" at bounding box center [230, 894] width 14 height 14
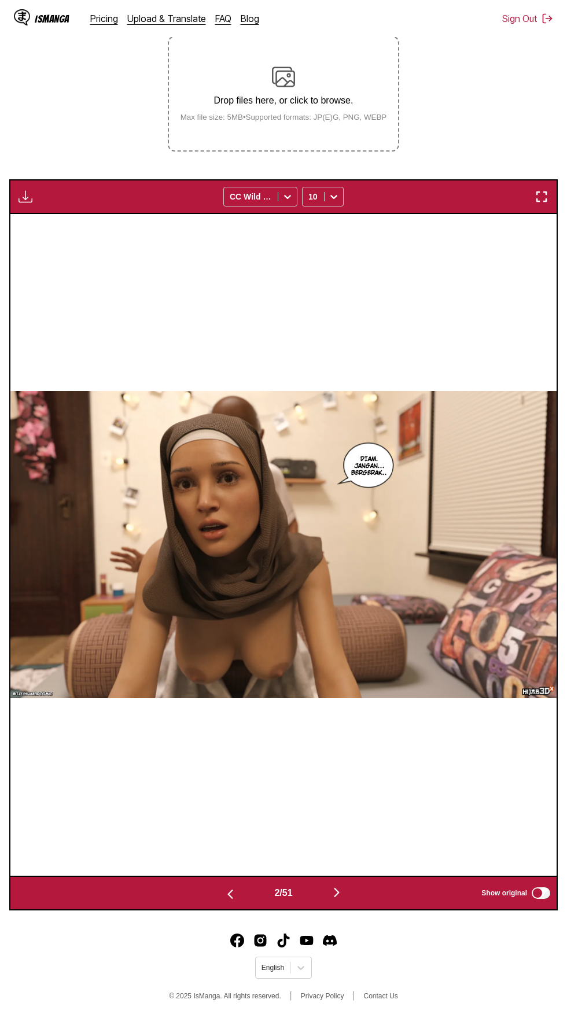
click at [231, 887] on img "button" at bounding box center [230, 894] width 14 height 14
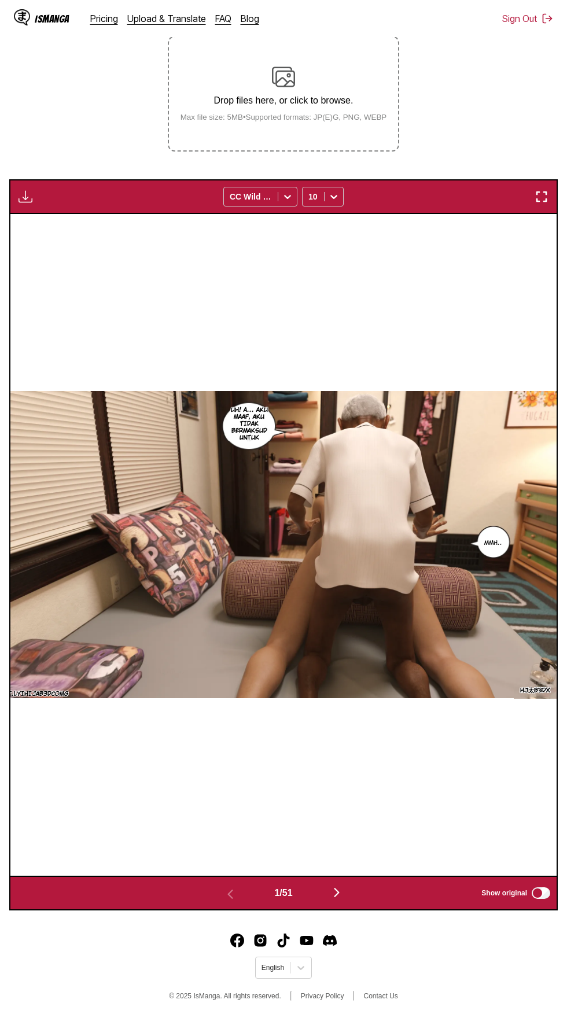
scroll to position [0, 0]
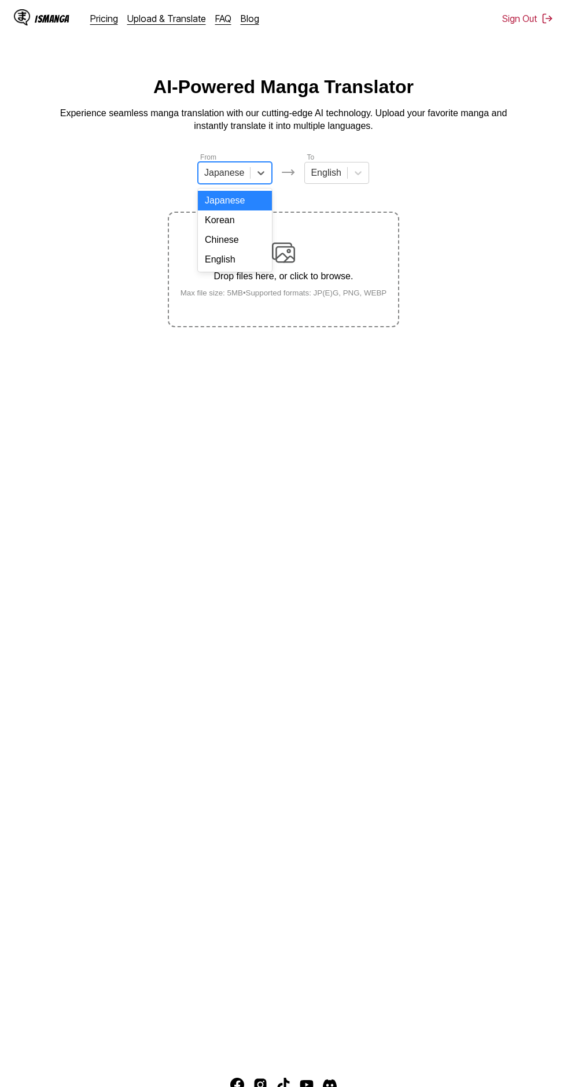
click at [245, 266] on div "English" at bounding box center [235, 260] width 74 height 20
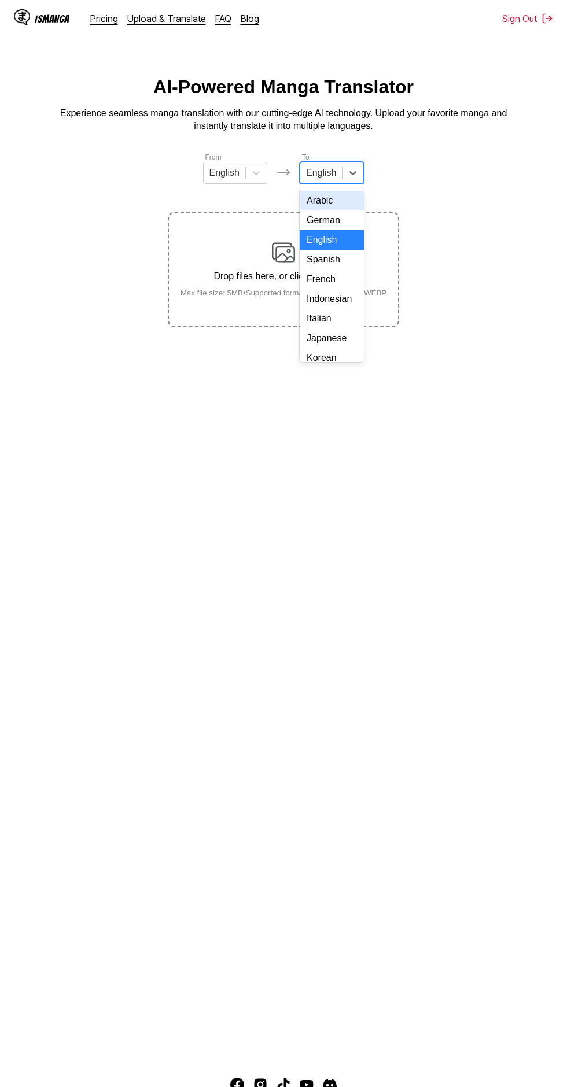
click at [334, 300] on div "Indonesian" at bounding box center [332, 299] width 64 height 20
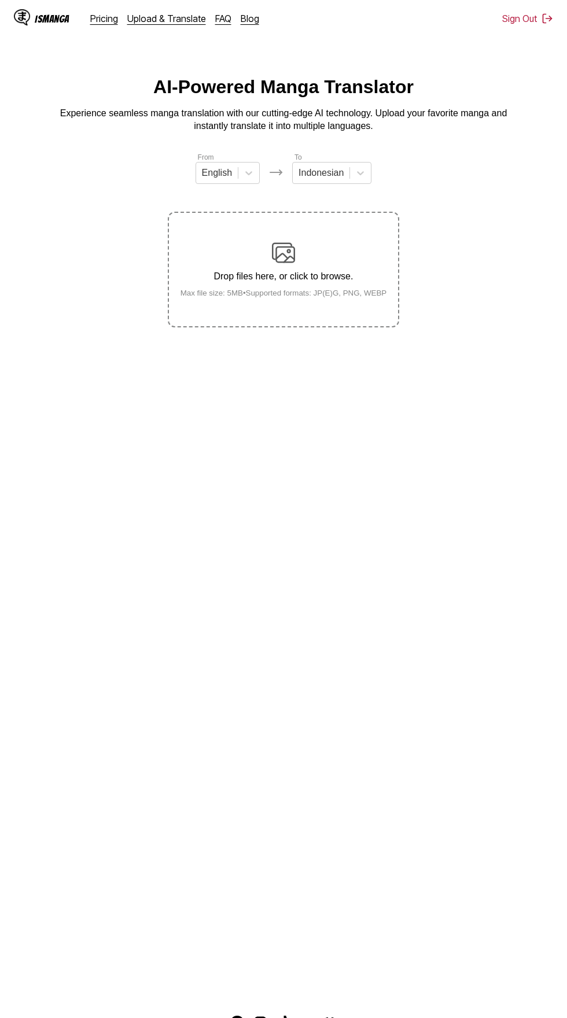
click at [301, 241] on div "Drop files here, or click to browse. Max file size: 5MB • Supported formats: JP…" at bounding box center [283, 269] width 225 height 56
click at [0, 0] on input "Drop files here, or click to browse. Max file size: 5MB • Supported formats: JP…" at bounding box center [0, 0] width 0 height 0
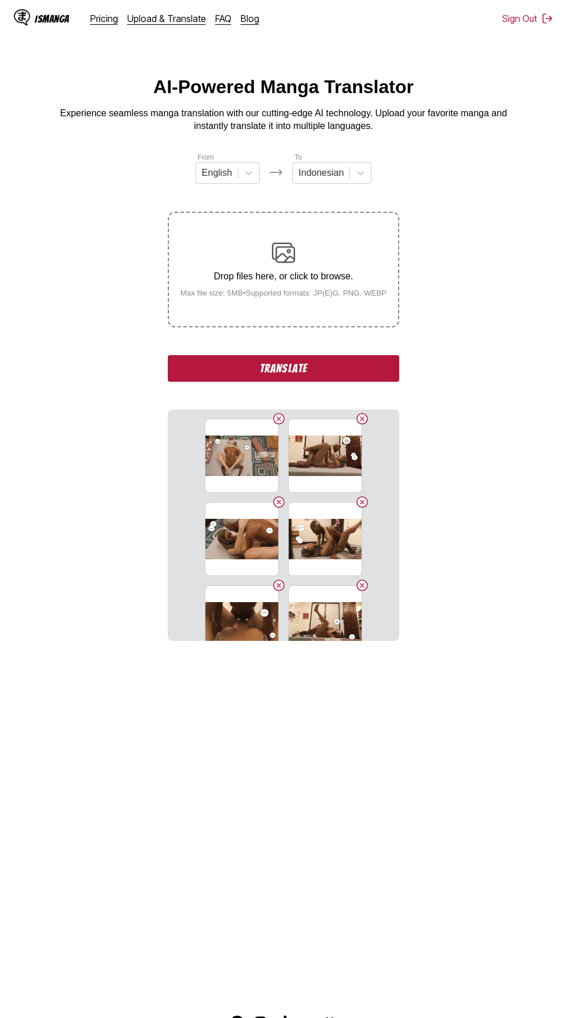
click at [360, 355] on button "Translate" at bounding box center [283, 368] width 231 height 27
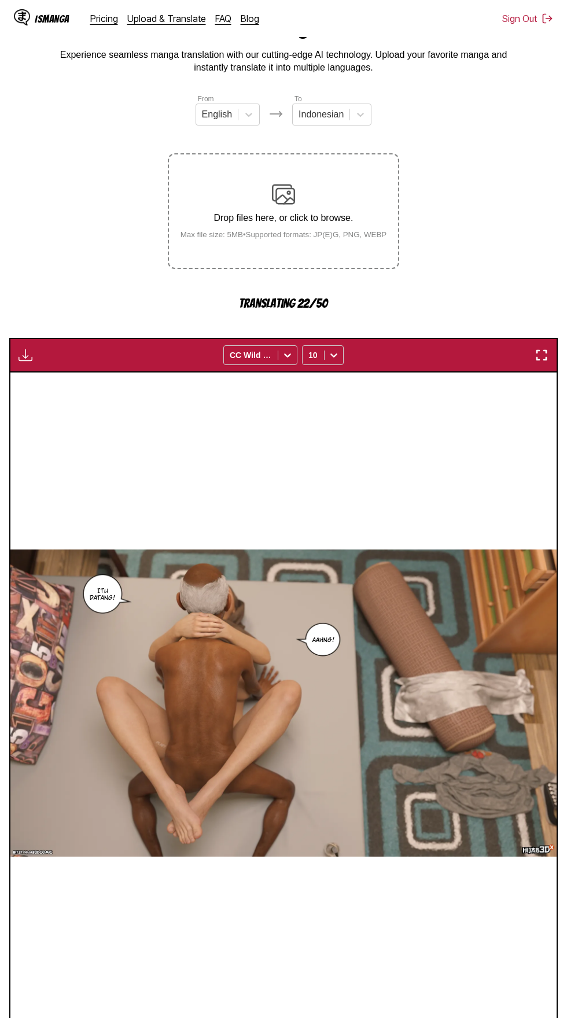
scroll to position [58, 0]
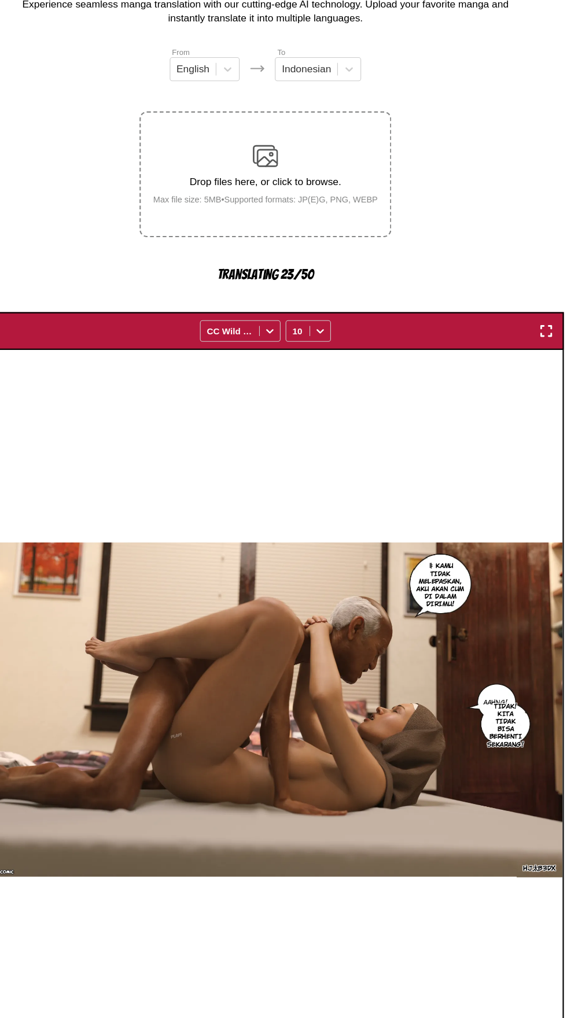
scroll to position [58, 0]
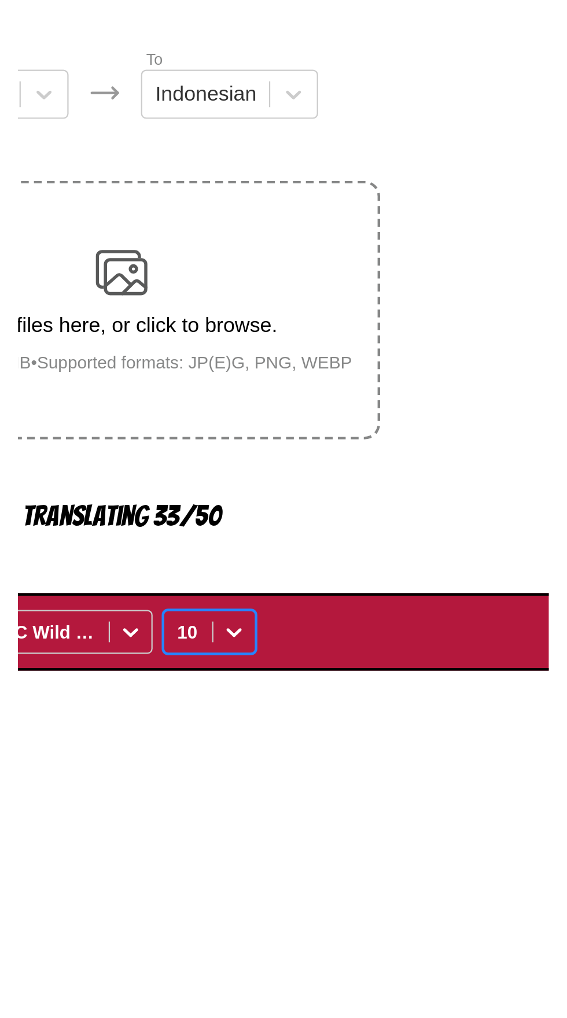
scroll to position [88, 0]
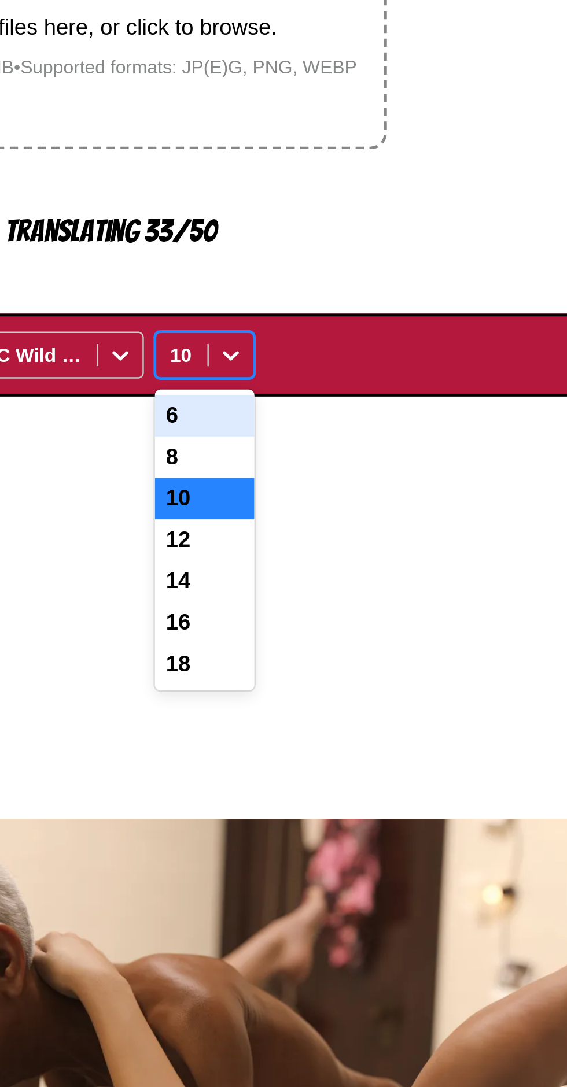
click at [333, 394] on div "12" at bounding box center [323, 402] width 42 height 17
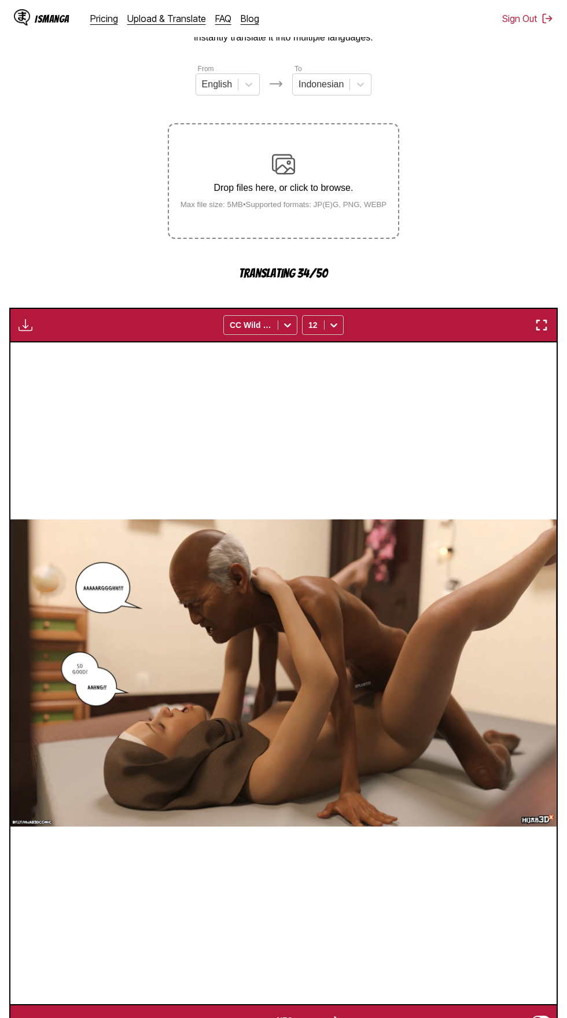
click at [229, 1015] on img "button" at bounding box center [230, 1022] width 14 height 14
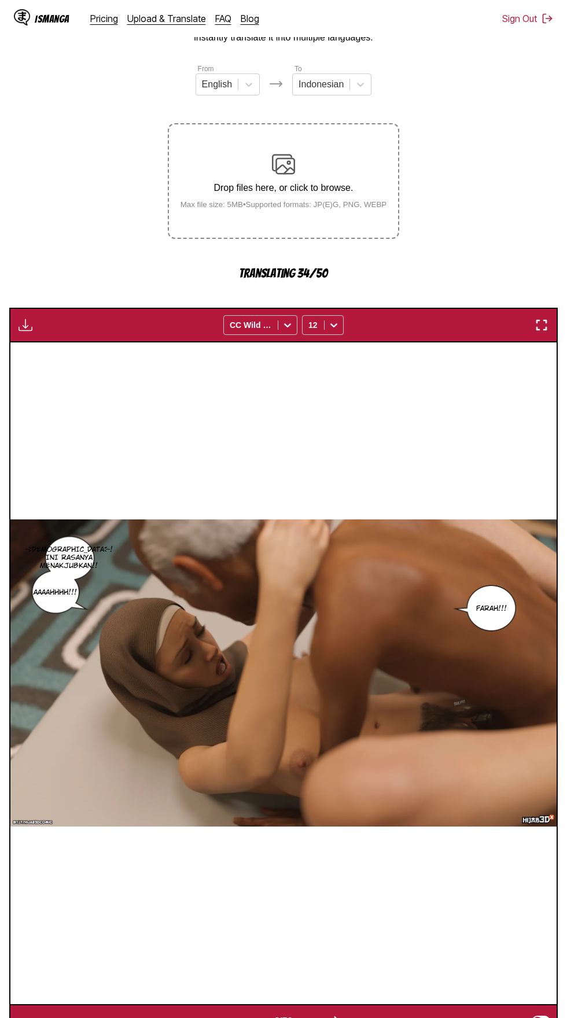
click at [227, 1015] on img "button" at bounding box center [230, 1022] width 14 height 14
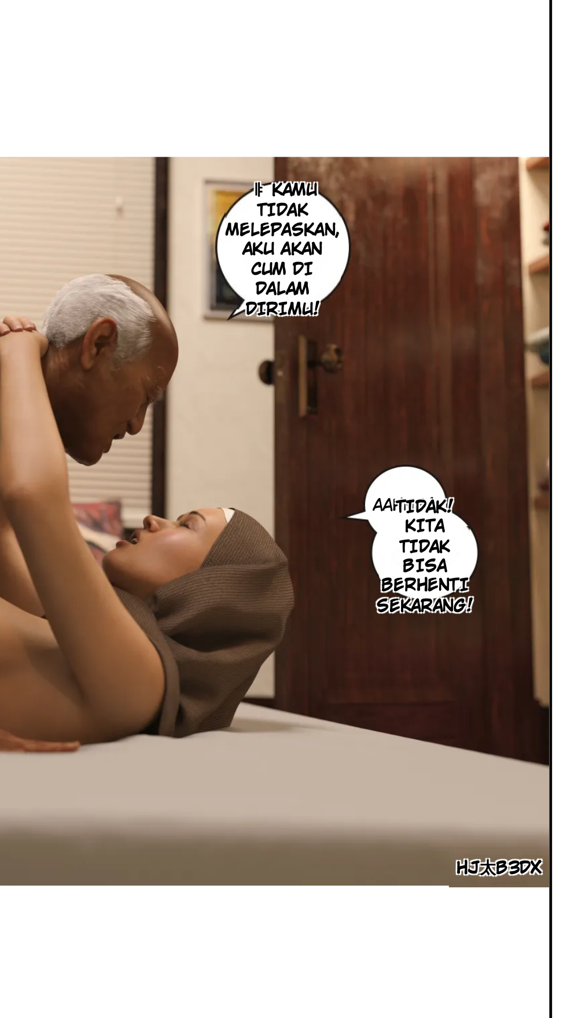
scroll to position [92, 0]
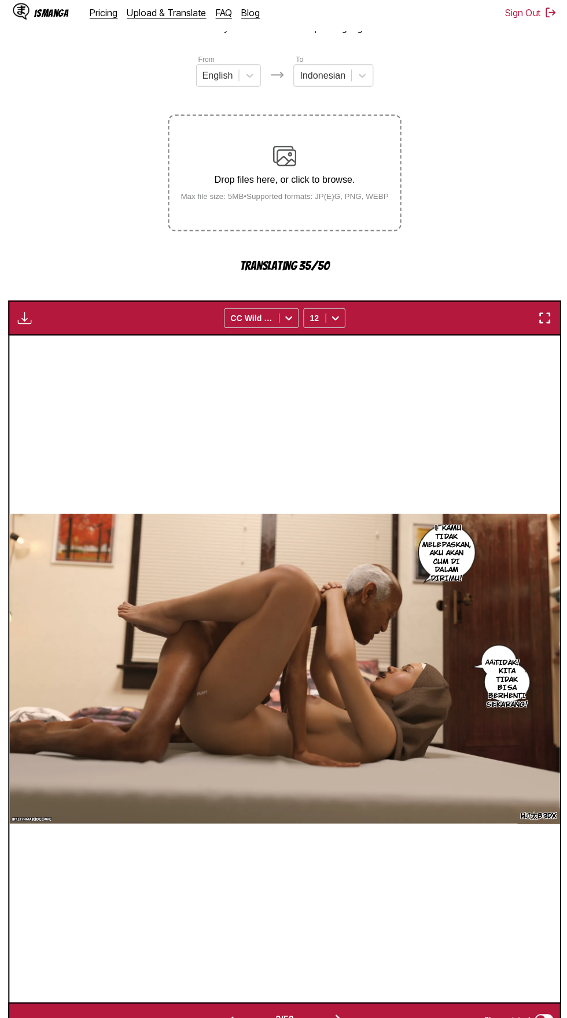
click at [228, 1012] on img "button" at bounding box center [230, 1019] width 14 height 14
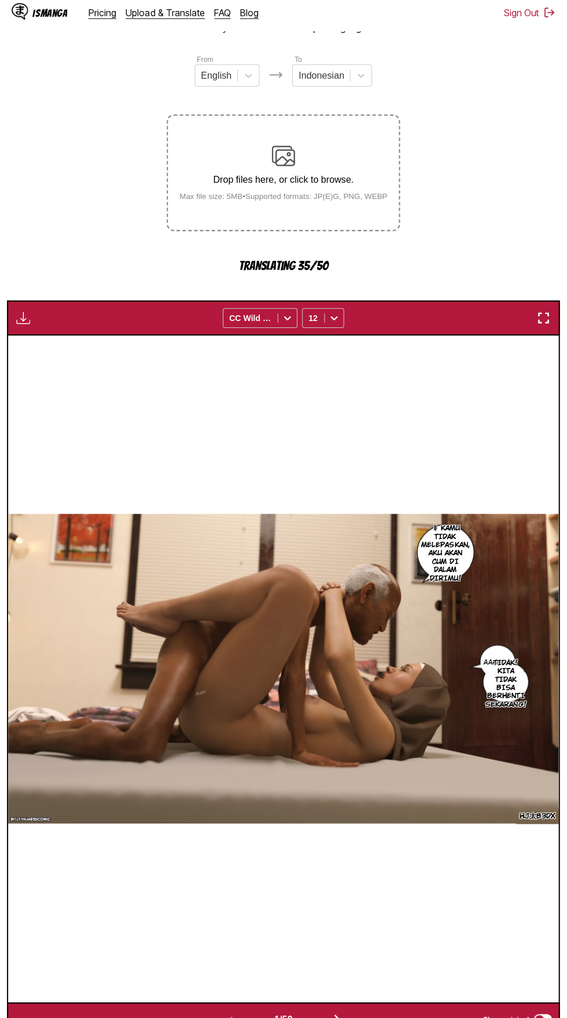
scroll to position [0, 0]
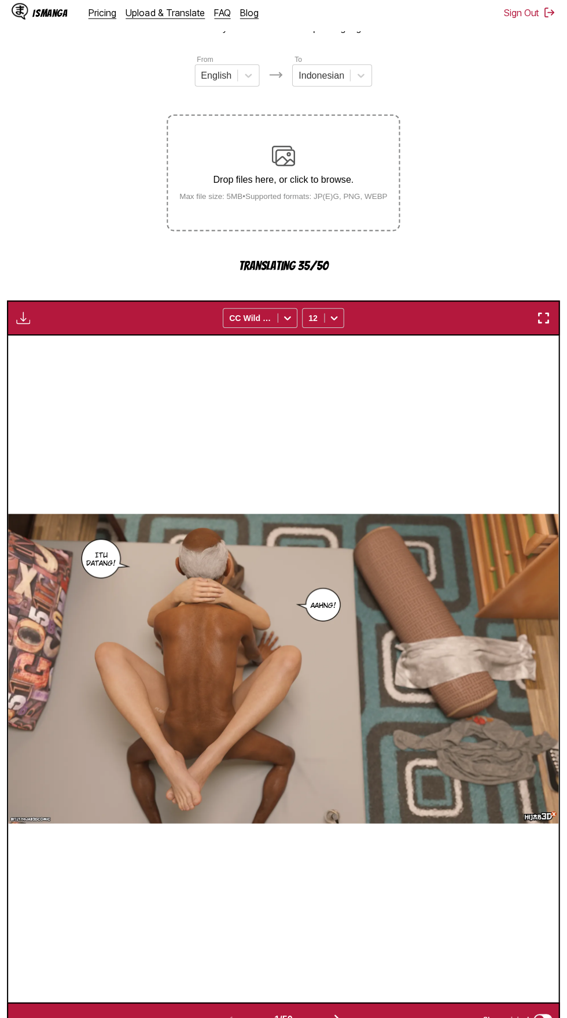
click at [356, 1010] on button "button" at bounding box center [336, 1018] width 69 height 17
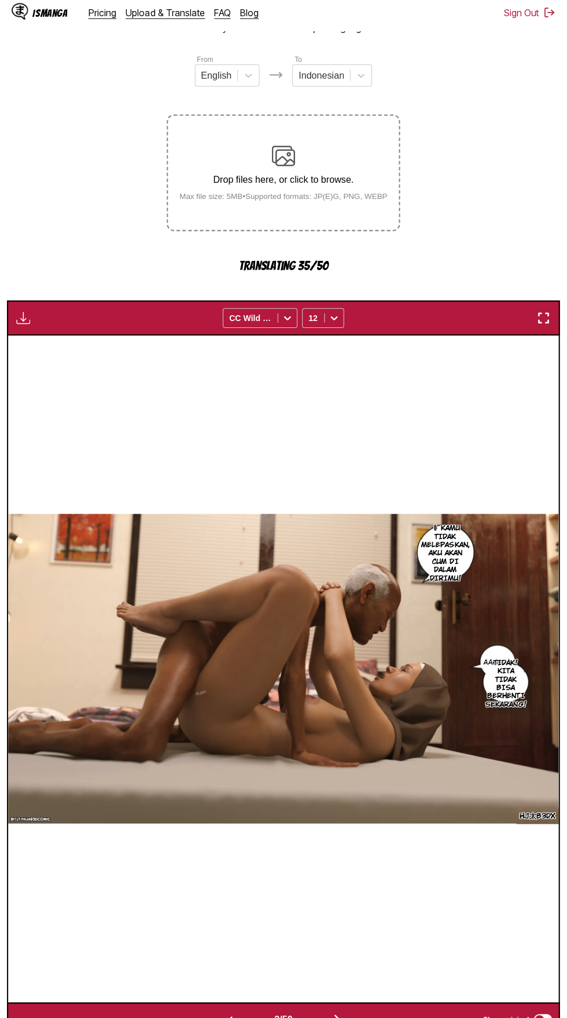
click at [352, 1010] on button "button" at bounding box center [336, 1018] width 69 height 17
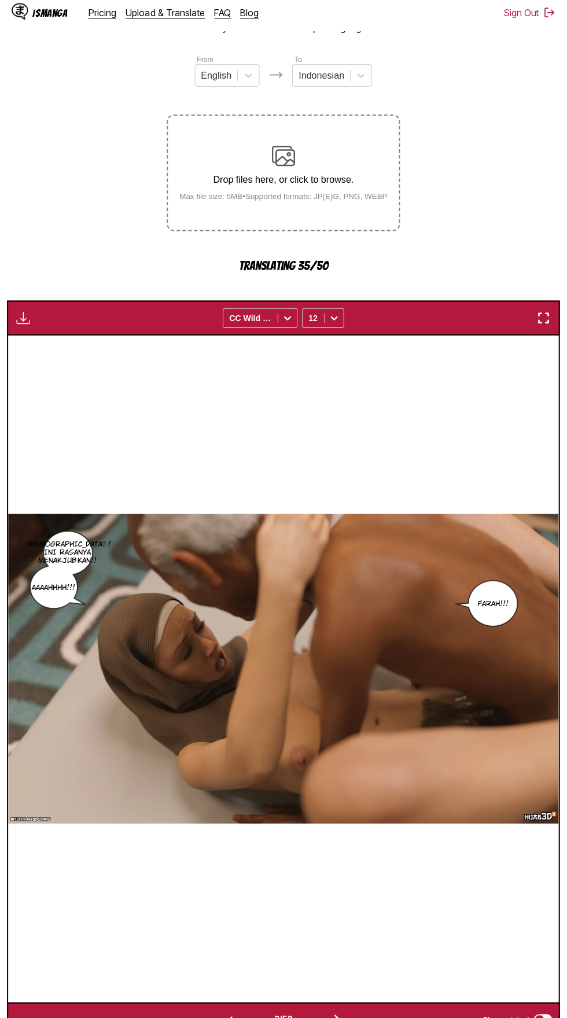
click at [349, 1010] on button "button" at bounding box center [336, 1018] width 69 height 17
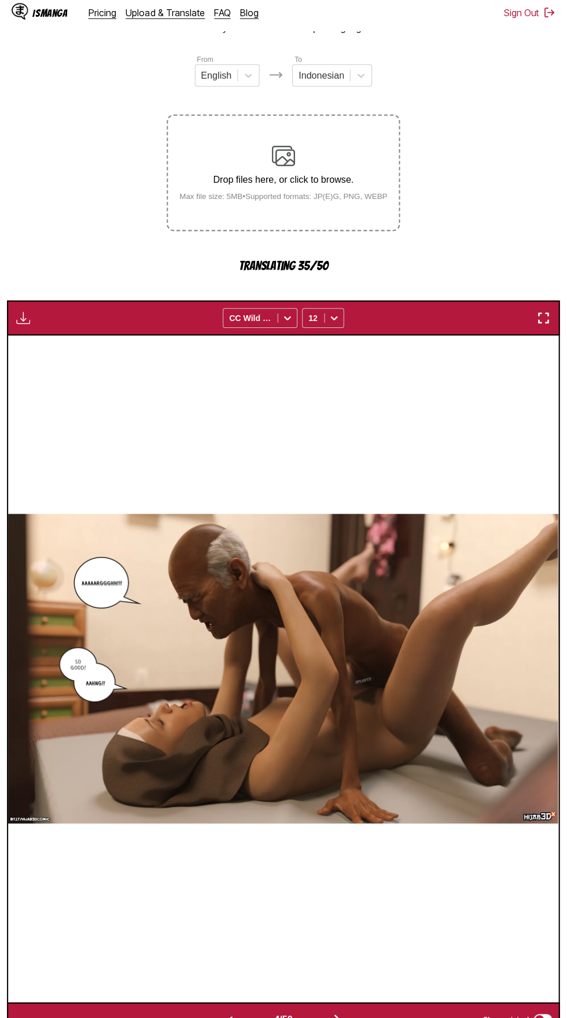
click at [347, 1010] on button "button" at bounding box center [336, 1018] width 69 height 17
click at [345, 1010] on button "button" at bounding box center [336, 1018] width 69 height 17
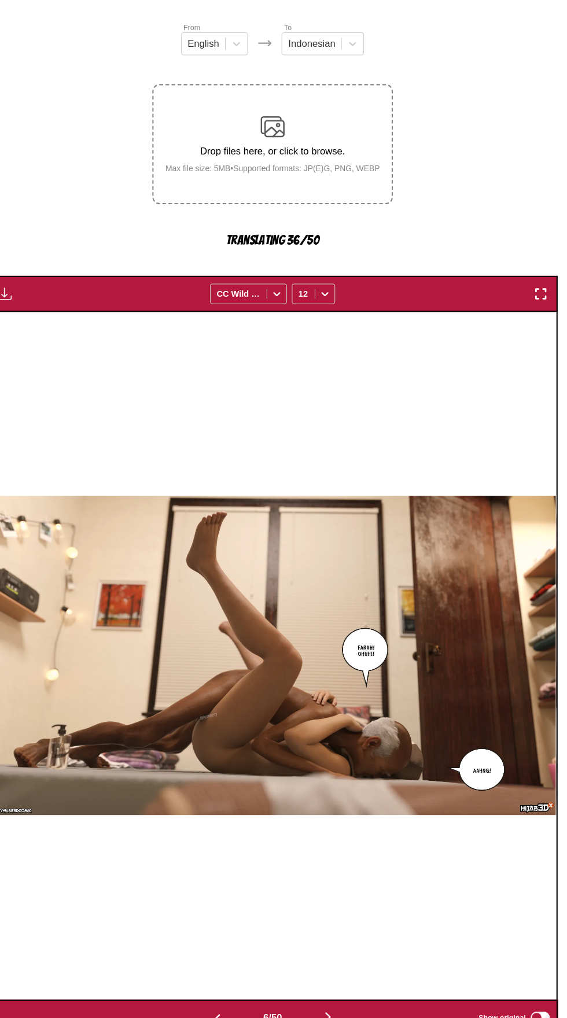
scroll to position [86, 0]
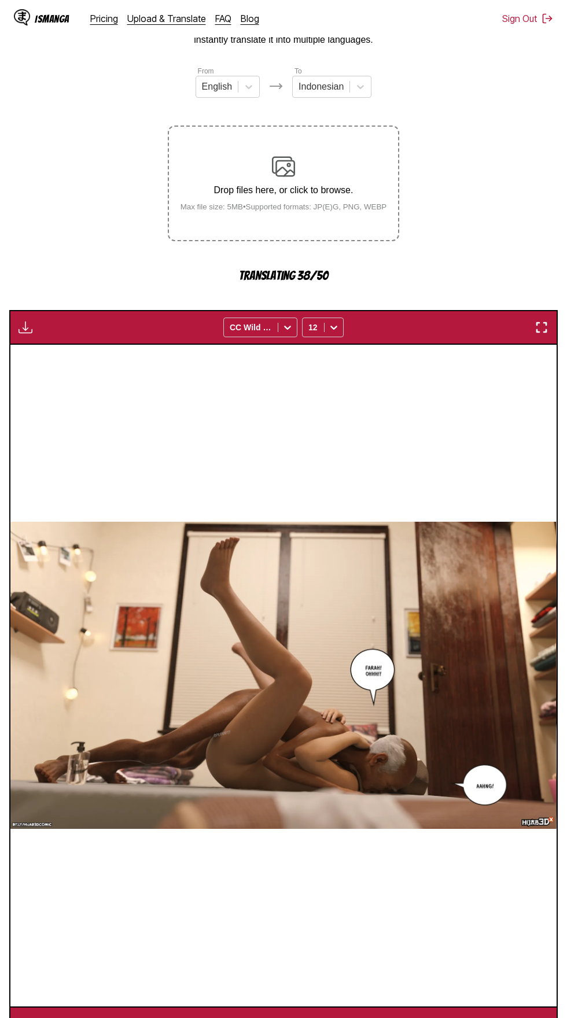
click at [353, 1015] on button "button" at bounding box center [336, 1023] width 69 height 17
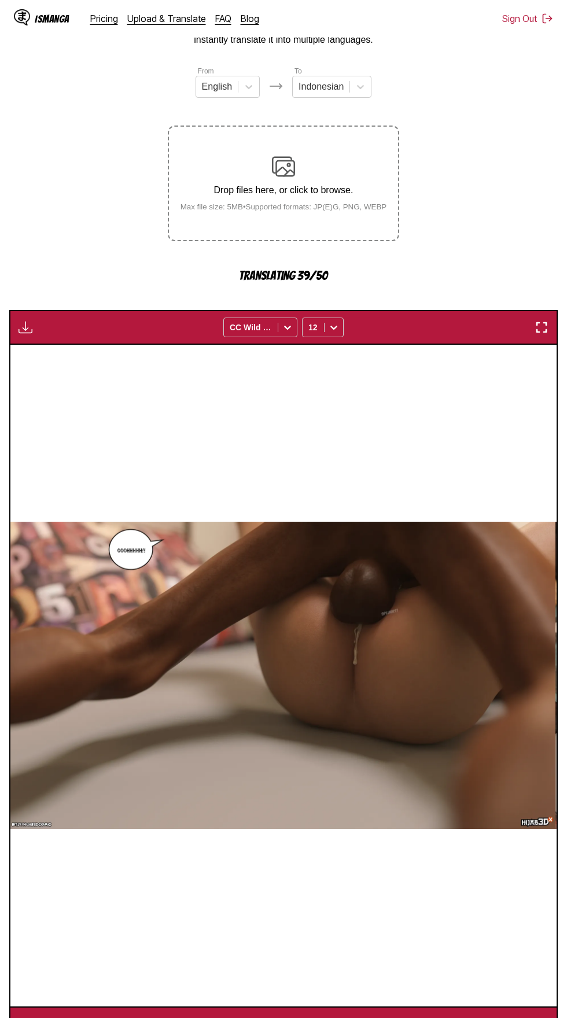
click at [354, 1015] on button "button" at bounding box center [336, 1023] width 69 height 17
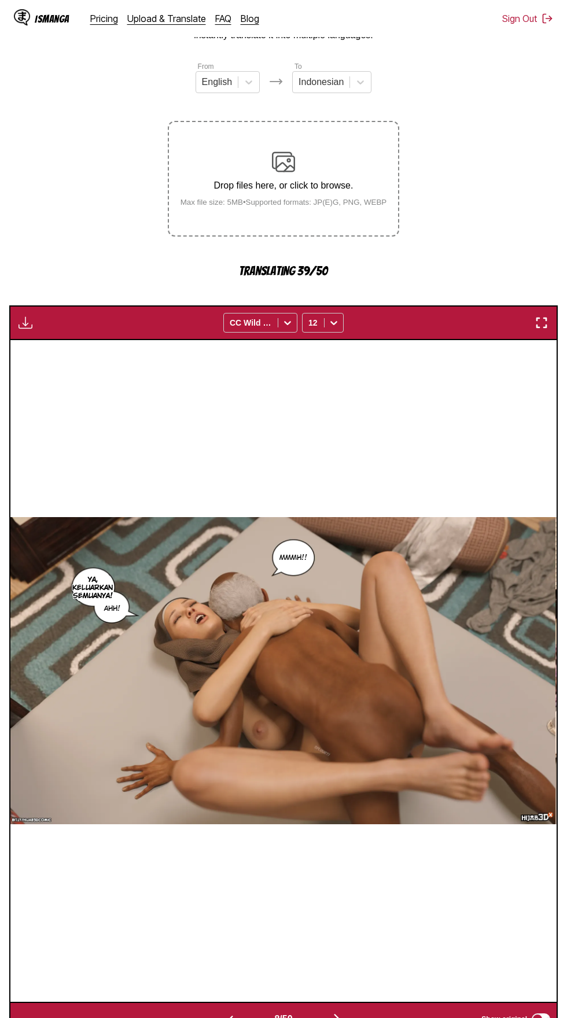
scroll to position [91, 0]
click at [335, 1011] on img "button" at bounding box center [337, 1018] width 14 height 14
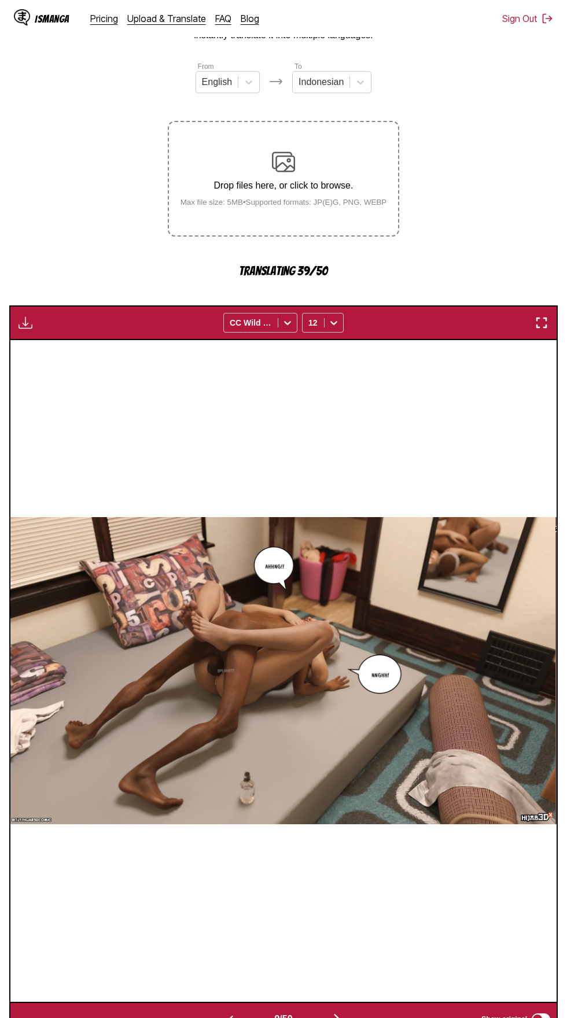
click at [347, 1011] on button "button" at bounding box center [336, 1019] width 69 height 17
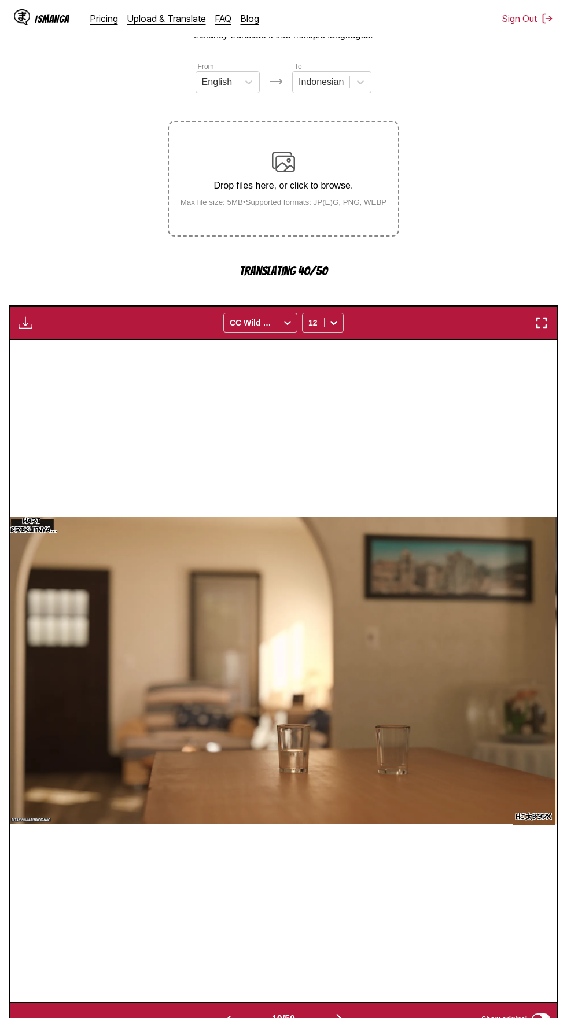
click at [354, 1011] on button "button" at bounding box center [338, 1019] width 69 height 17
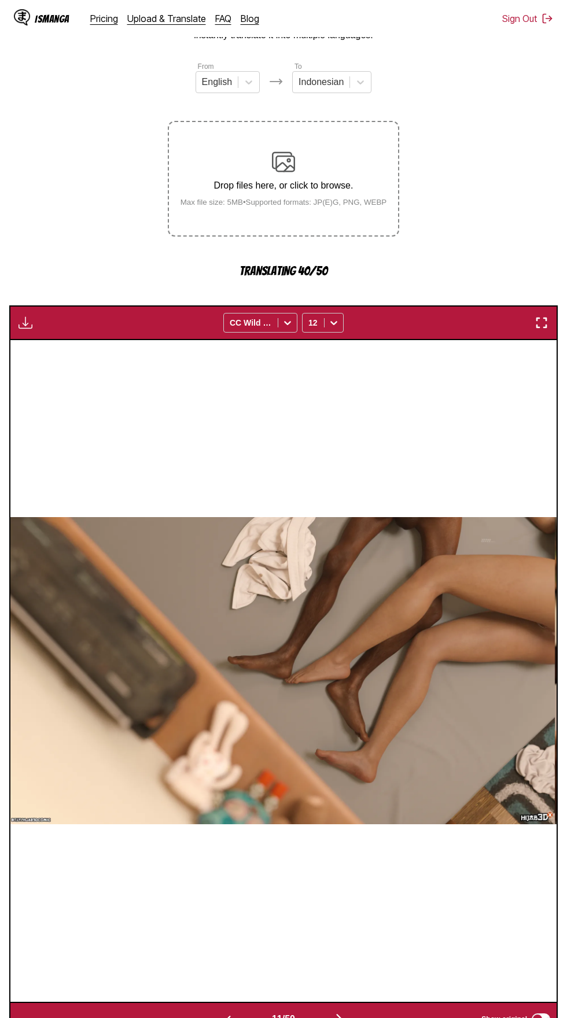
click at [353, 1011] on button "button" at bounding box center [338, 1019] width 69 height 17
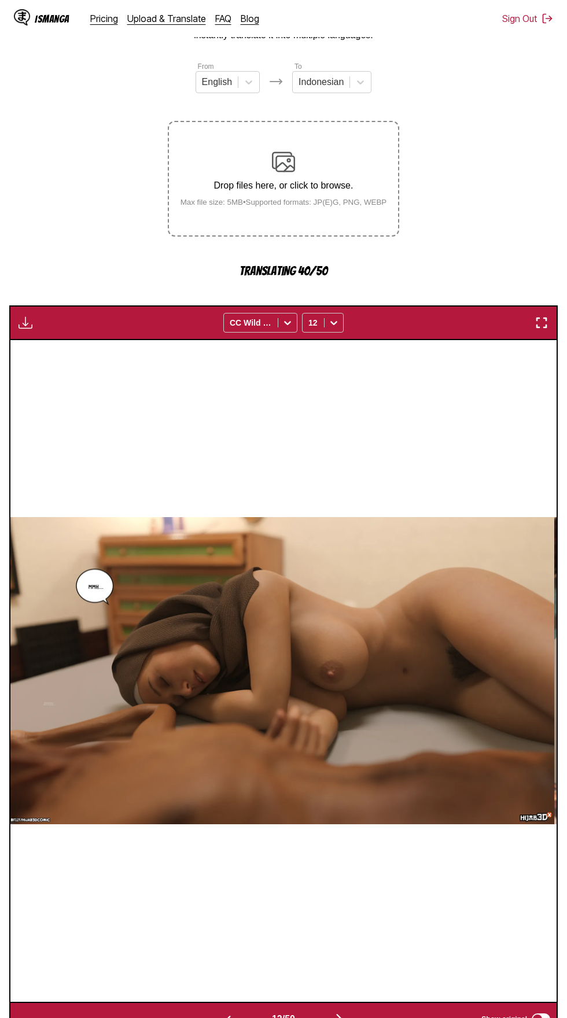
click at [357, 1011] on button "button" at bounding box center [338, 1019] width 69 height 17
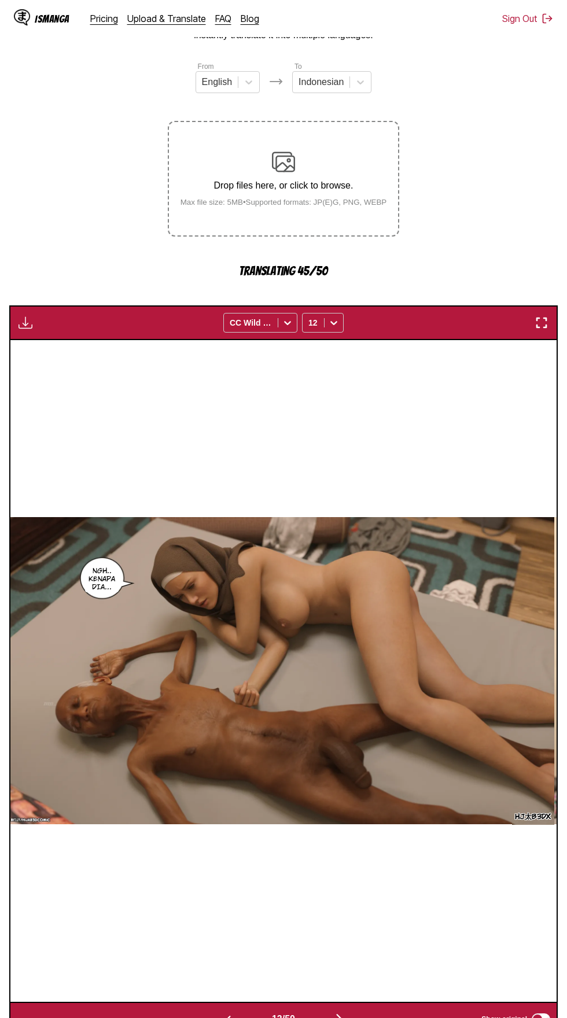
click at [350, 1011] on button "button" at bounding box center [338, 1019] width 69 height 17
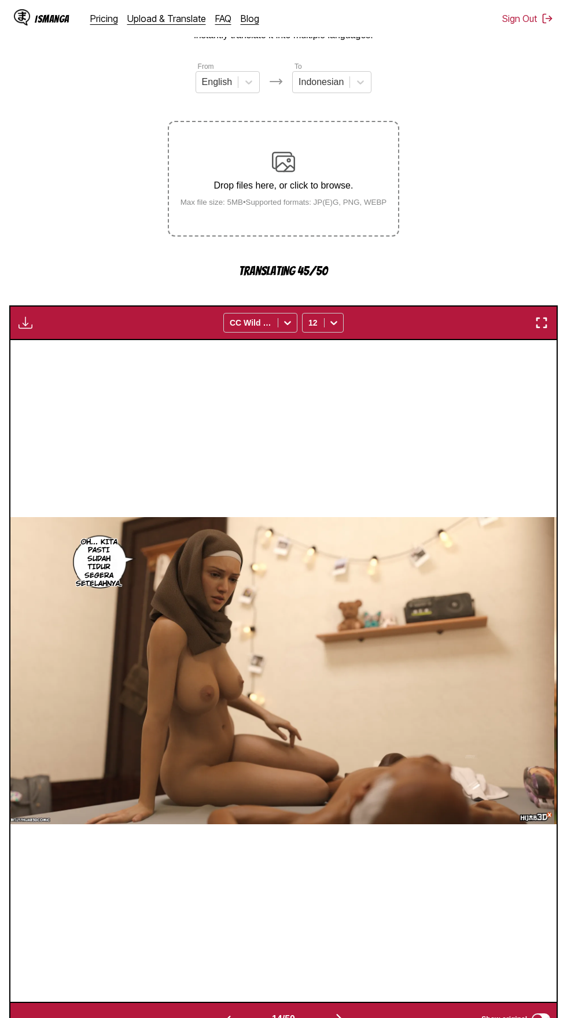
click at [353, 1011] on button "button" at bounding box center [338, 1019] width 69 height 17
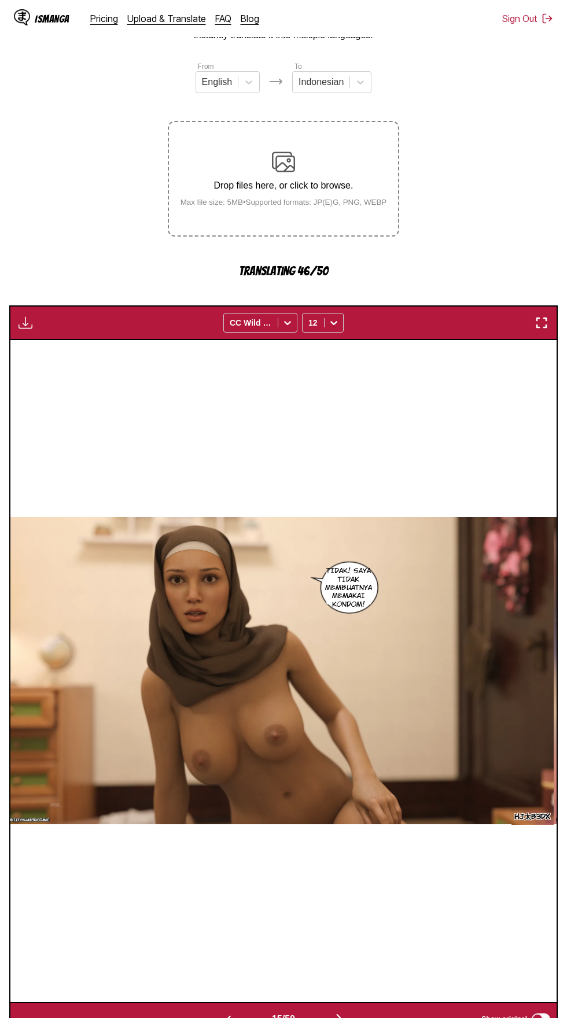
click at [350, 1011] on button "button" at bounding box center [338, 1019] width 69 height 17
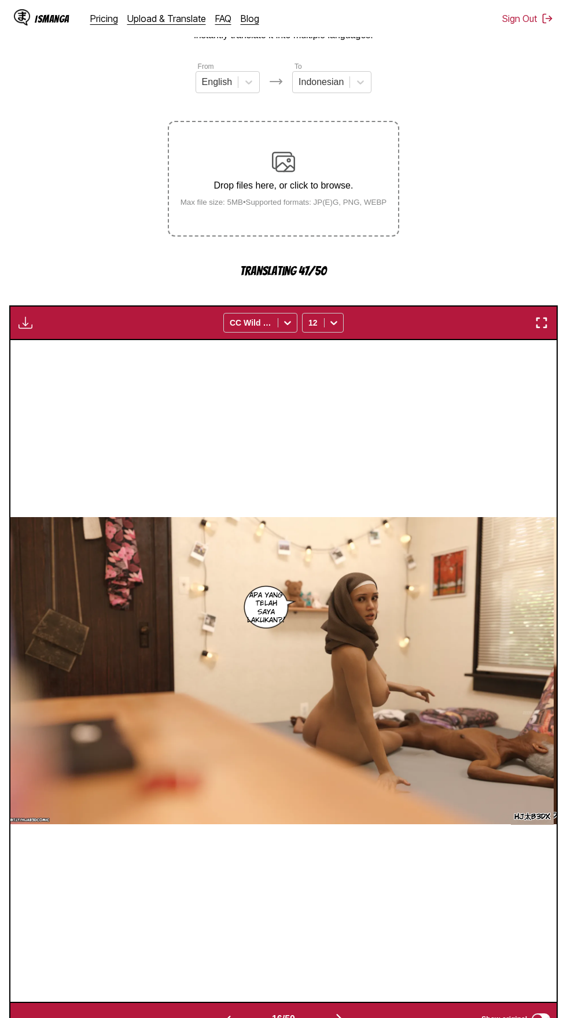
click at [355, 1011] on button "button" at bounding box center [338, 1019] width 69 height 17
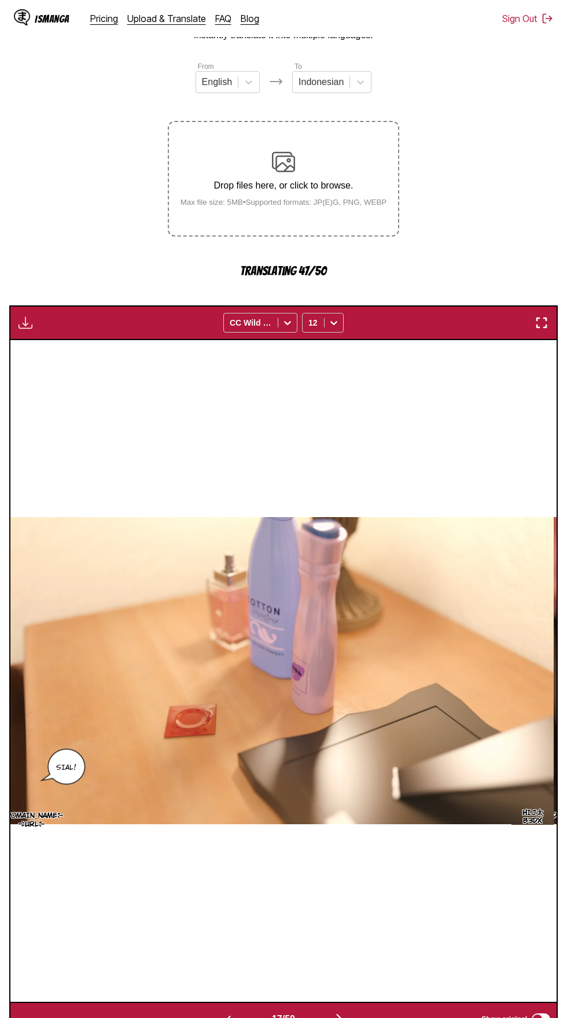
click at [356, 1011] on button "button" at bounding box center [338, 1019] width 69 height 17
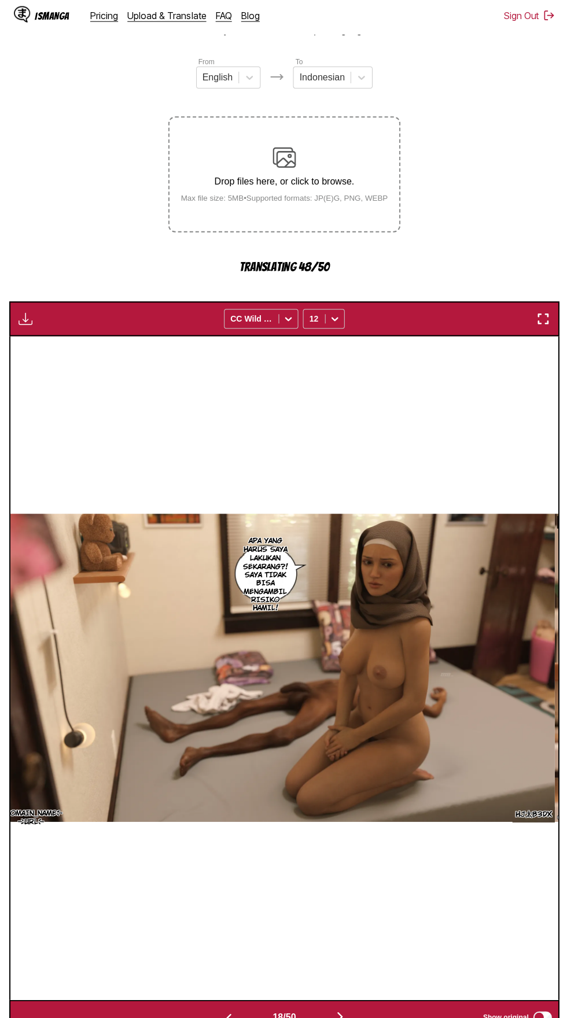
scroll to position [91, 0]
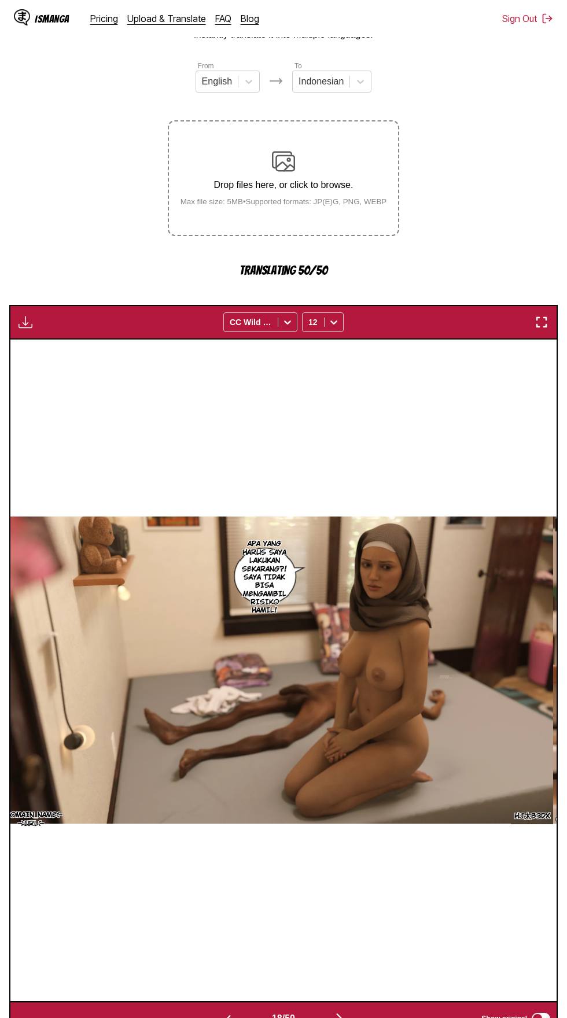
click at [350, 1010] on button "button" at bounding box center [338, 1018] width 69 height 17
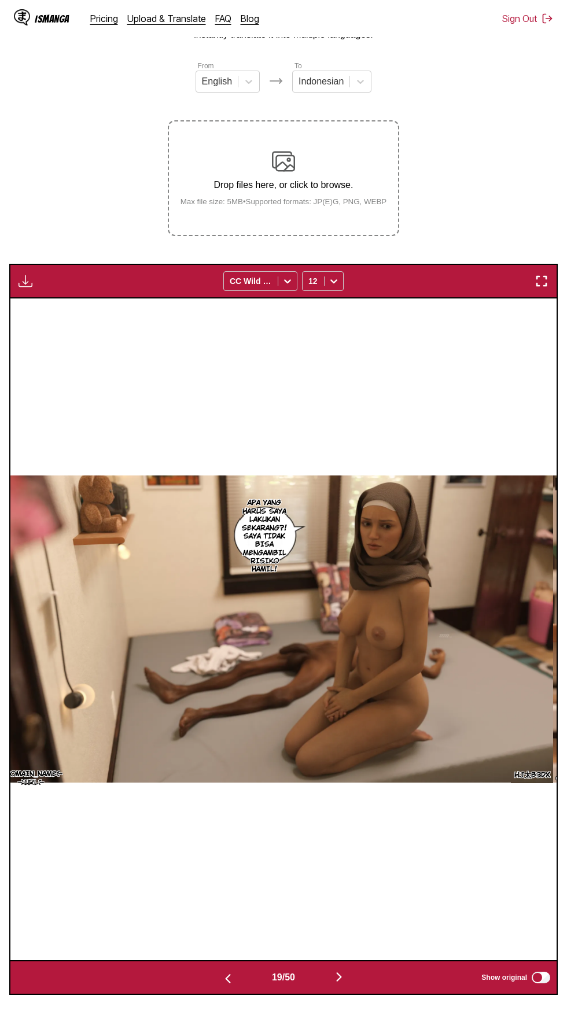
scroll to position [0, 9830]
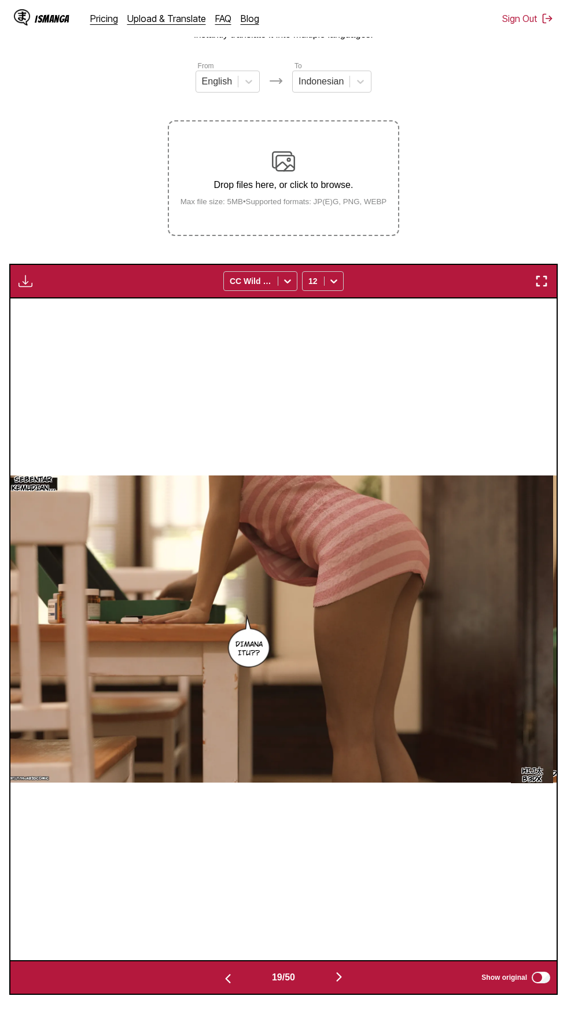
click at [349, 969] on button "button" at bounding box center [338, 977] width 69 height 17
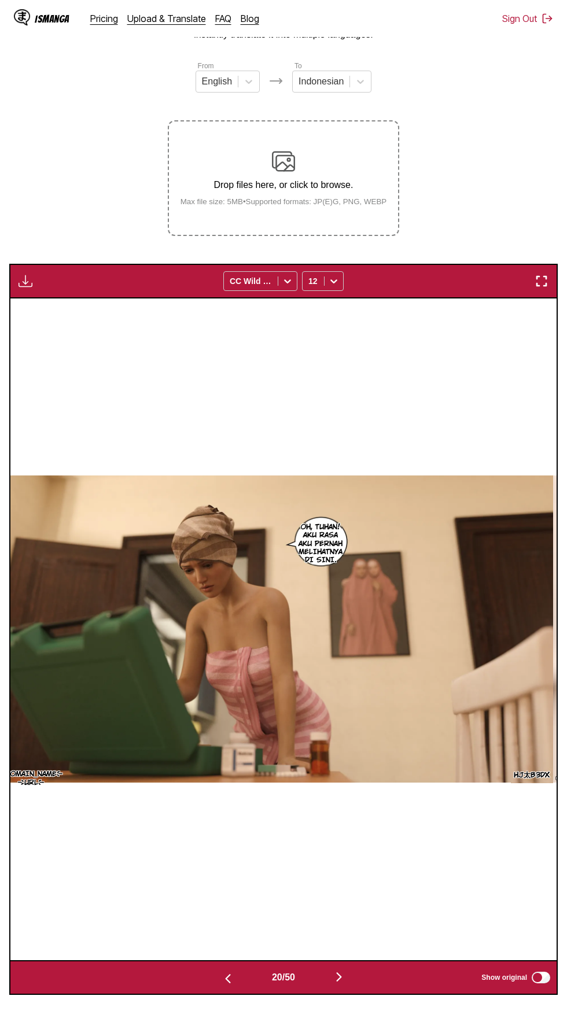
click at [25, 274] on img "button" at bounding box center [26, 281] width 14 height 14
click at [61, 306] on button "Download All" at bounding box center [57, 320] width 74 height 28
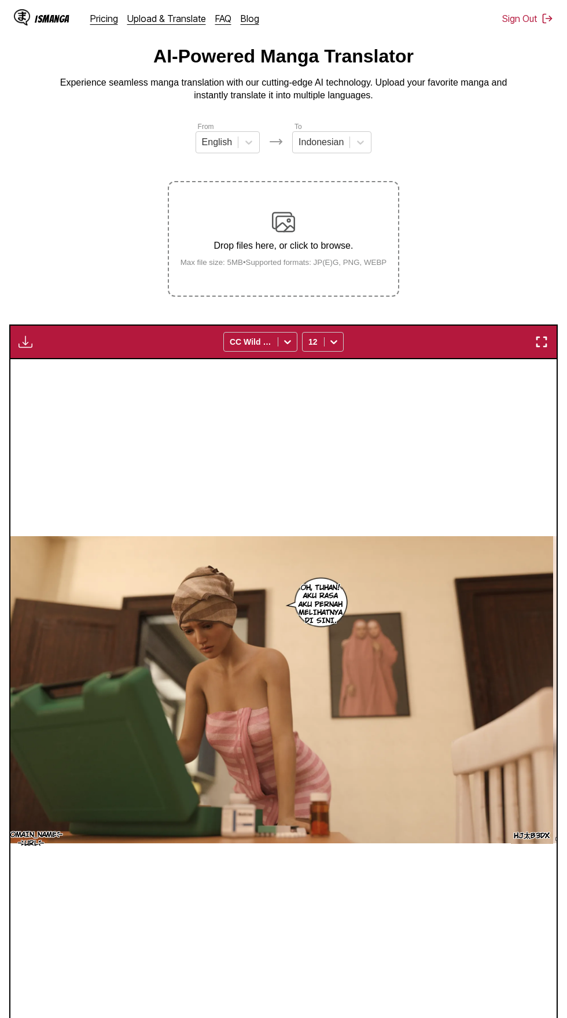
scroll to position [0, 0]
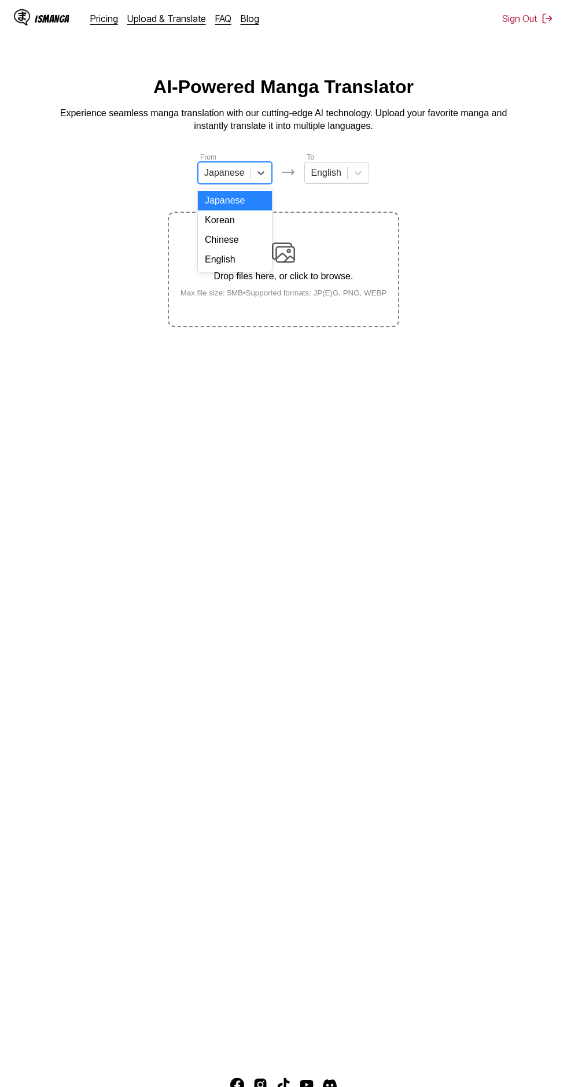
click at [234, 260] on div "English" at bounding box center [235, 260] width 74 height 20
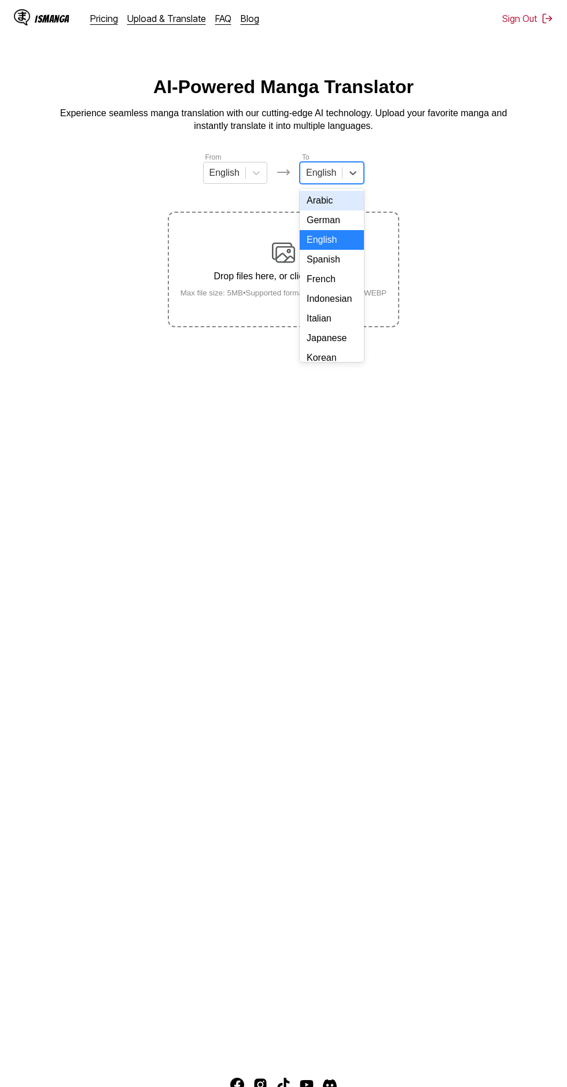
click at [337, 302] on div "Indonesian" at bounding box center [332, 299] width 64 height 20
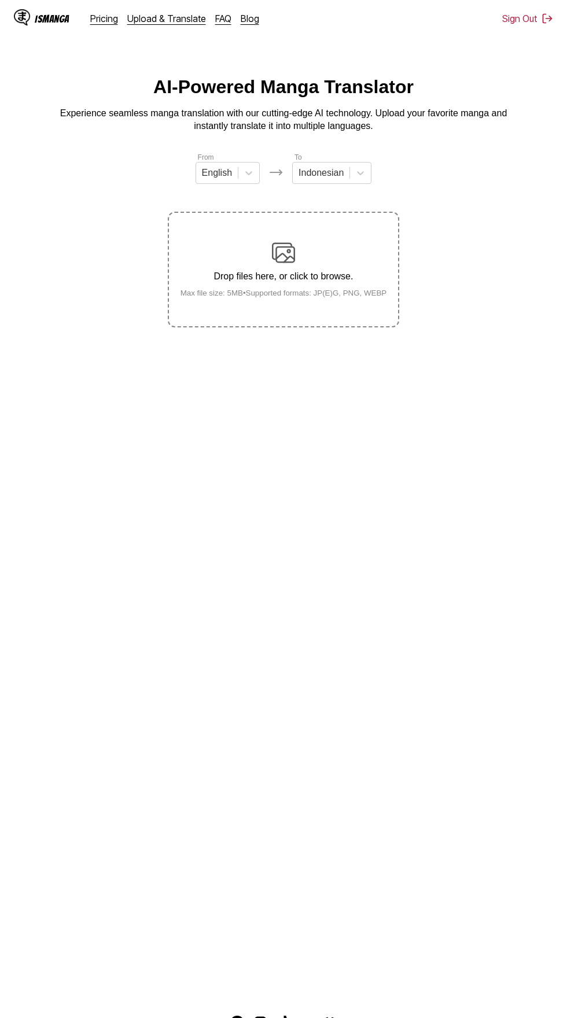
click at [290, 242] on img at bounding box center [283, 252] width 23 height 23
click at [0, 0] on input "Drop files here, or click to browse. Max file size: 5MB • Supported formats: JP…" at bounding box center [0, 0] width 0 height 0
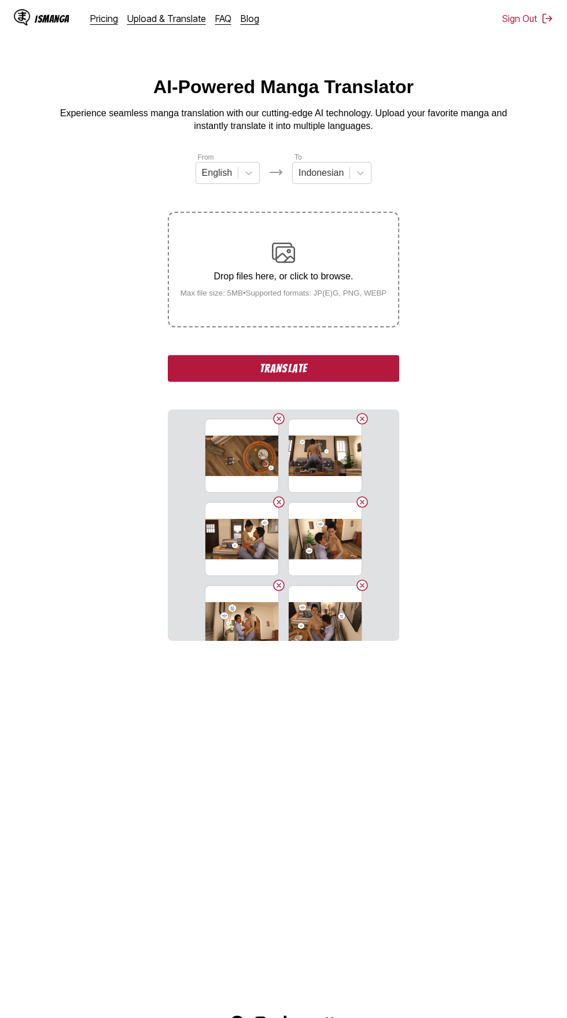
click at [320, 360] on button "Translate" at bounding box center [283, 368] width 231 height 27
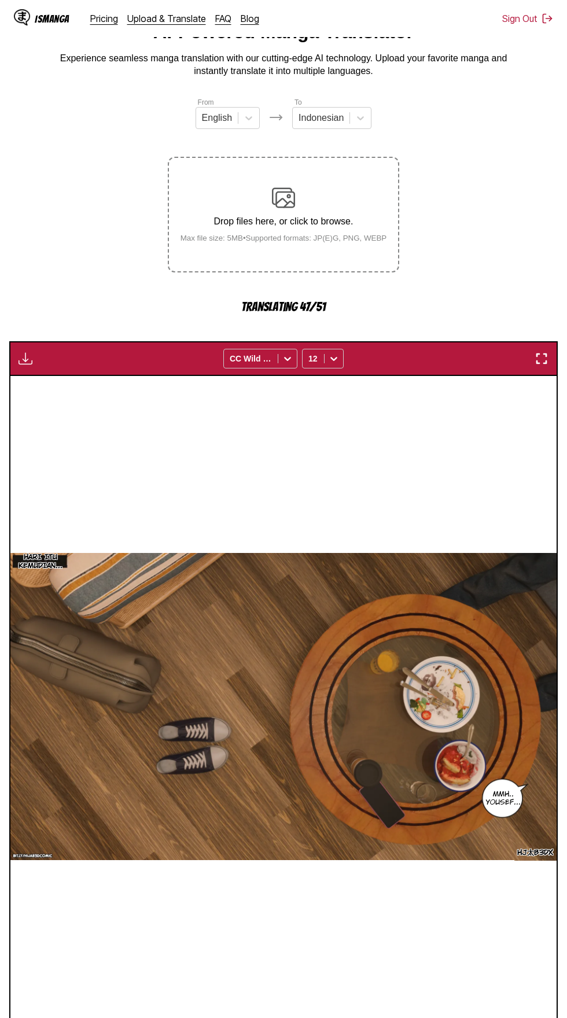
scroll to position [67, 0]
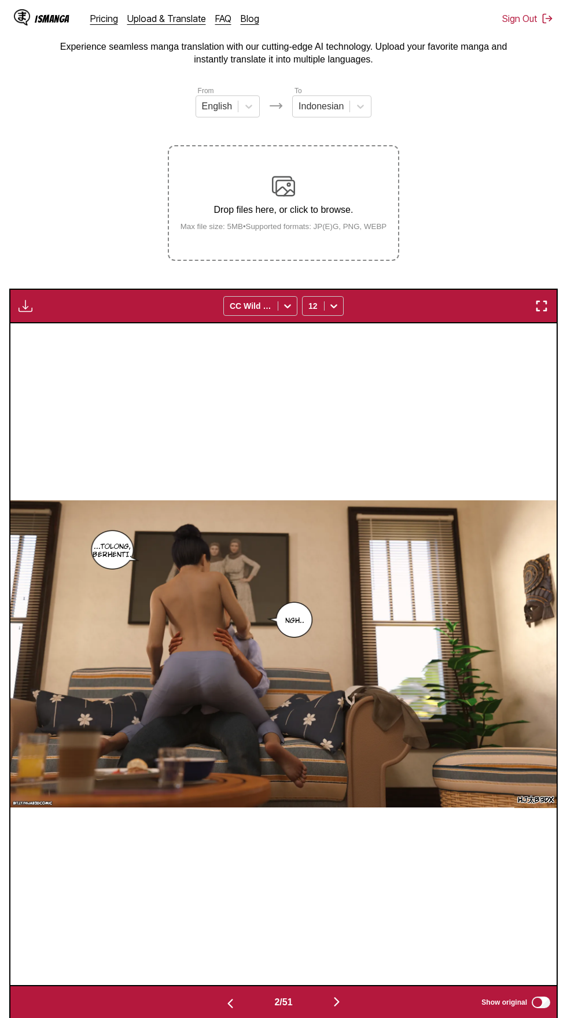
click at [31, 299] on img "button" at bounding box center [26, 306] width 14 height 14
click at [72, 331] on button "Download All" at bounding box center [57, 345] width 74 height 28
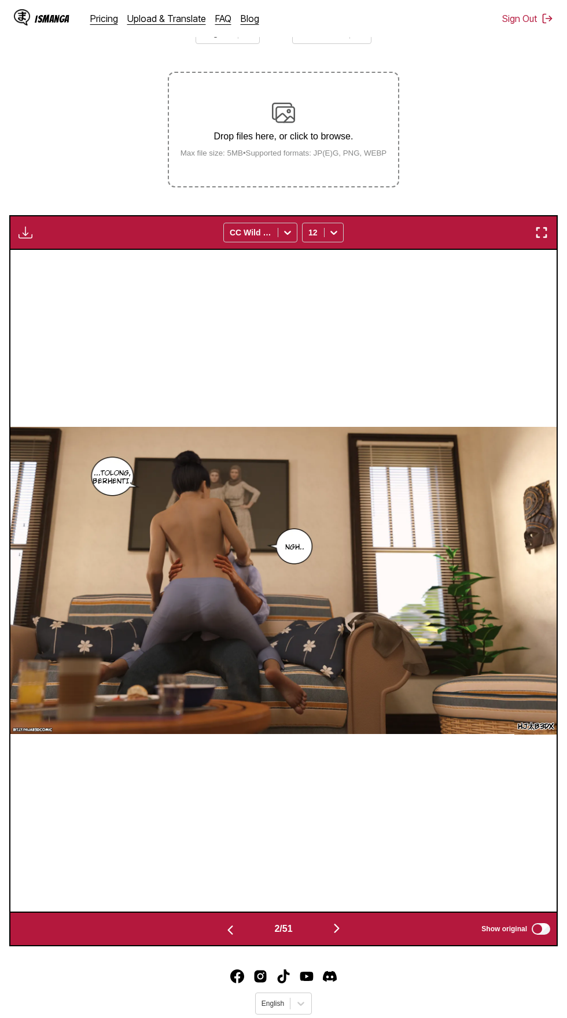
scroll to position [0, 0]
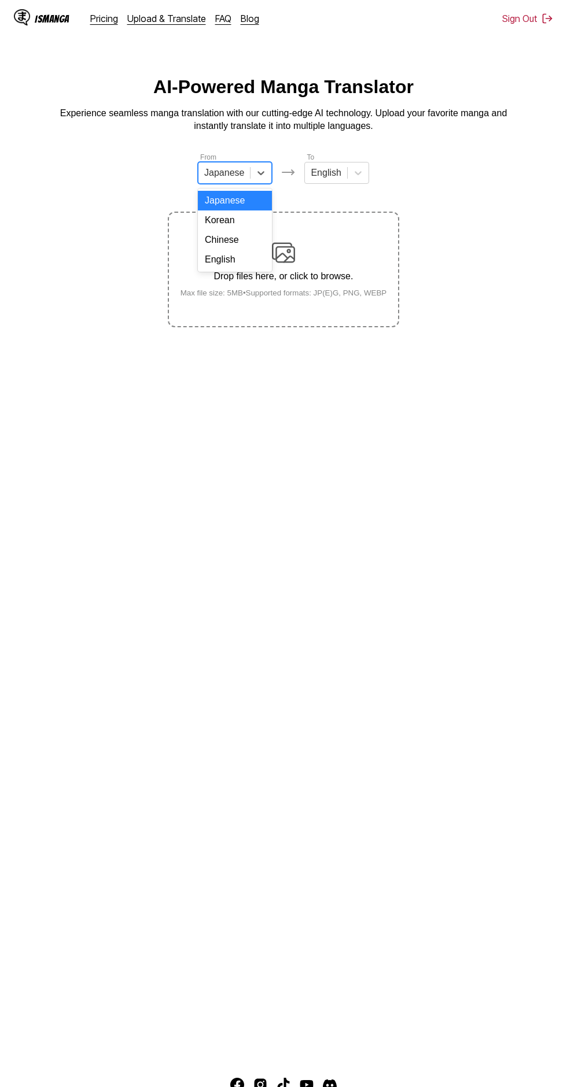
click at [249, 267] on div "English" at bounding box center [235, 260] width 74 height 20
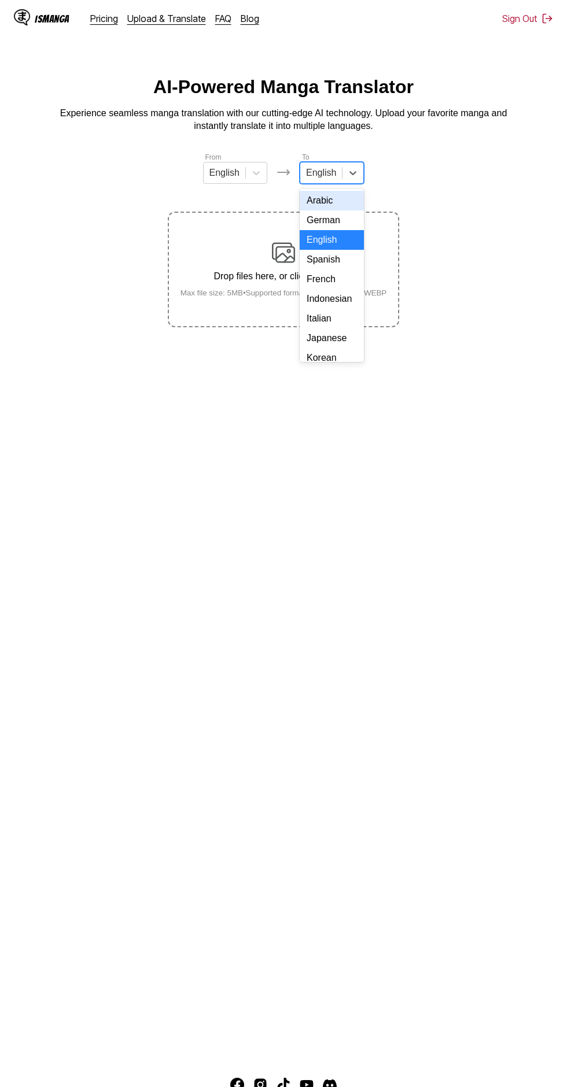
click at [341, 289] on div "French" at bounding box center [332, 279] width 64 height 20
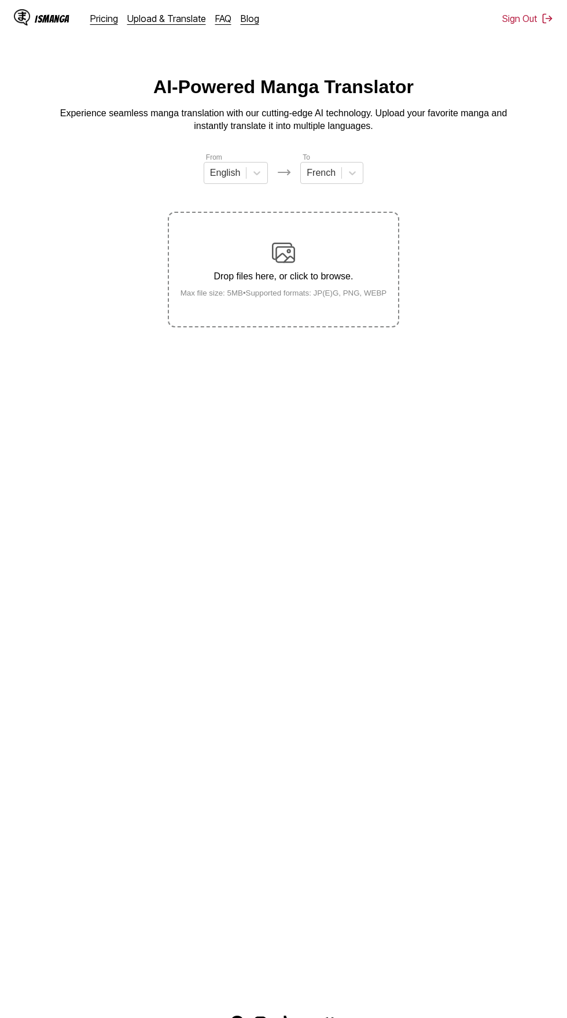
click at [297, 243] on div "Drop files here, or click to browse. Max file size: 5MB • Supported formats: JP…" at bounding box center [283, 269] width 225 height 56
click at [0, 0] on input "Drop files here, or click to browse. Max file size: 5MB • Supported formats: JP…" at bounding box center [0, 0] width 0 height 0
click at [287, 225] on label "Drop files here, or click to browse. Max file size: 5MB • Supported formats: JP…" at bounding box center [283, 269] width 229 height 113
click at [0, 0] on input "Drop files here, or click to browse. Max file size: 5MB • Supported formats: JP…" at bounding box center [0, 0] width 0 height 0
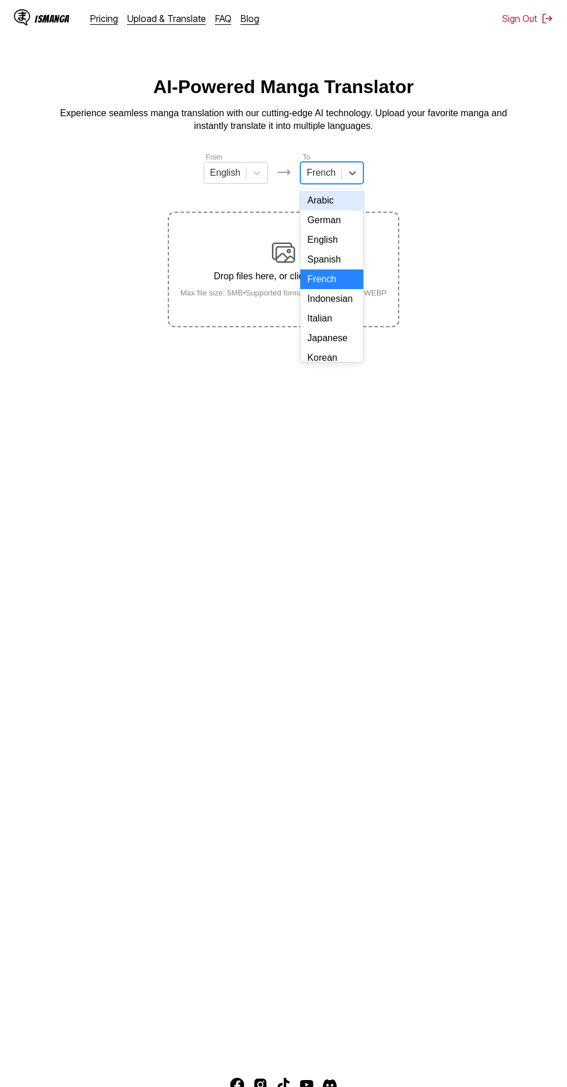
click at [338, 301] on div "Indonesian" at bounding box center [331, 299] width 63 height 20
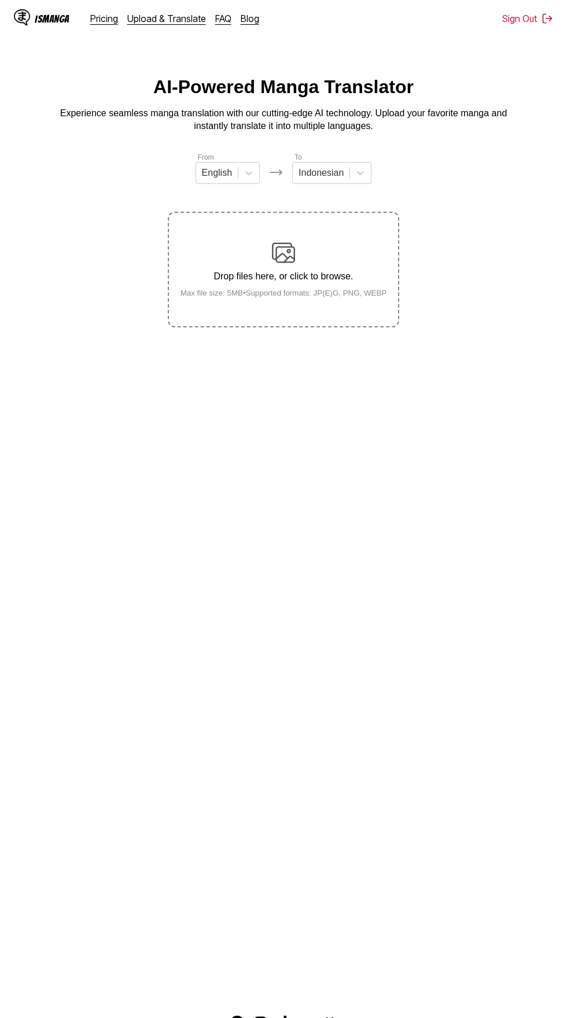
click at [311, 253] on div "Drop files here, or click to browse. Max file size: 5MB • Supported formats: JP…" at bounding box center [283, 269] width 225 height 56
click at [0, 0] on input "Drop files here, or click to browse. Max file size: 5MB • Supported formats: JP…" at bounding box center [0, 0] width 0 height 0
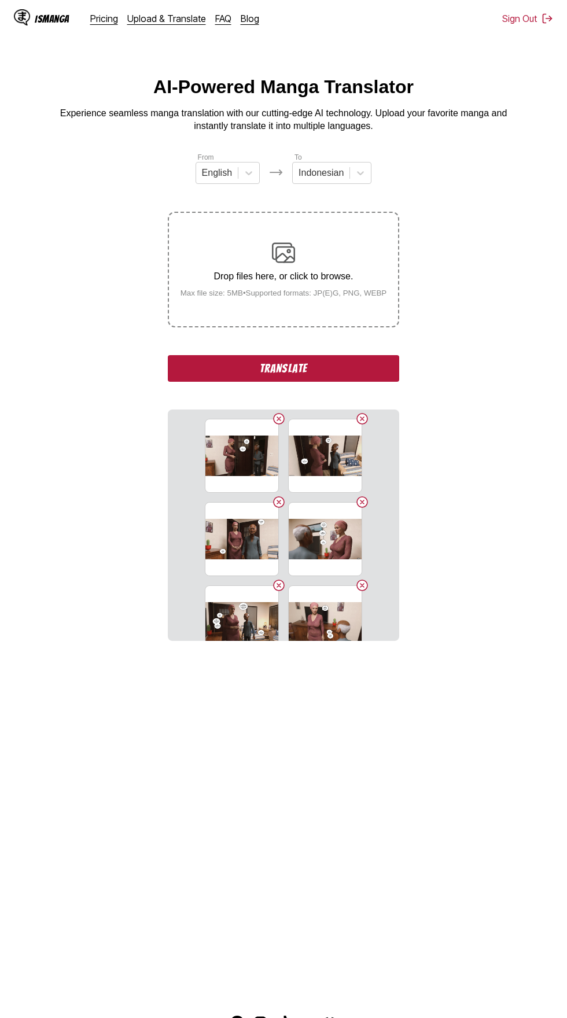
click at [352, 357] on button "Translate" at bounding box center [283, 368] width 231 height 27
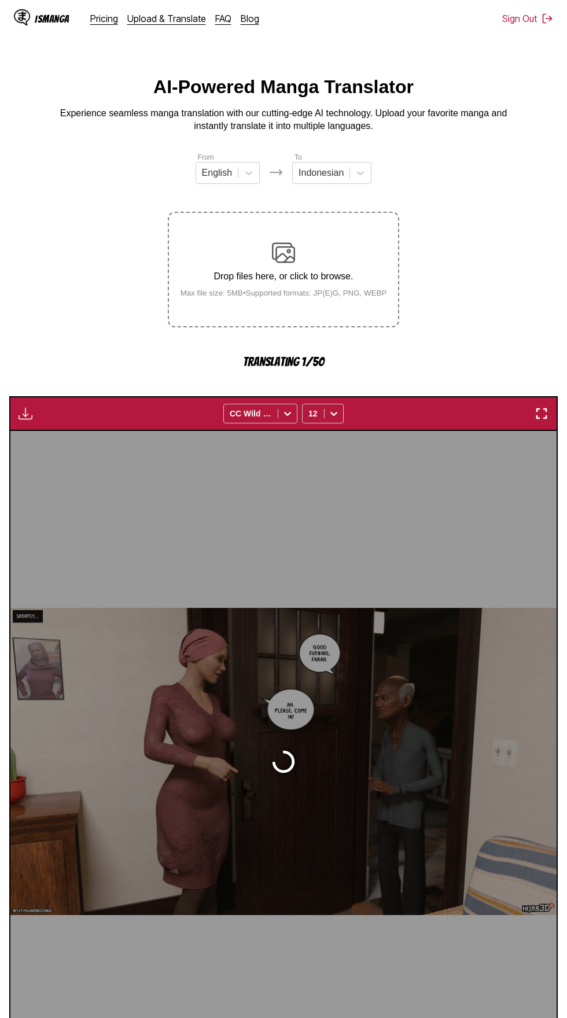
scroll to position [55, 0]
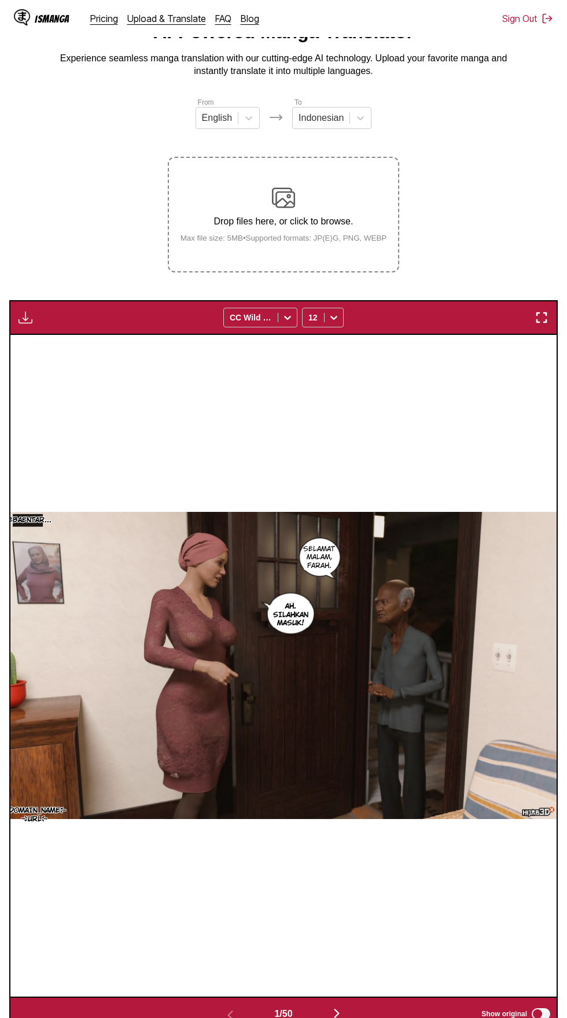
click at [25, 311] on img "button" at bounding box center [26, 318] width 14 height 14
click at [42, 342] on button "Download All" at bounding box center [57, 356] width 74 height 28
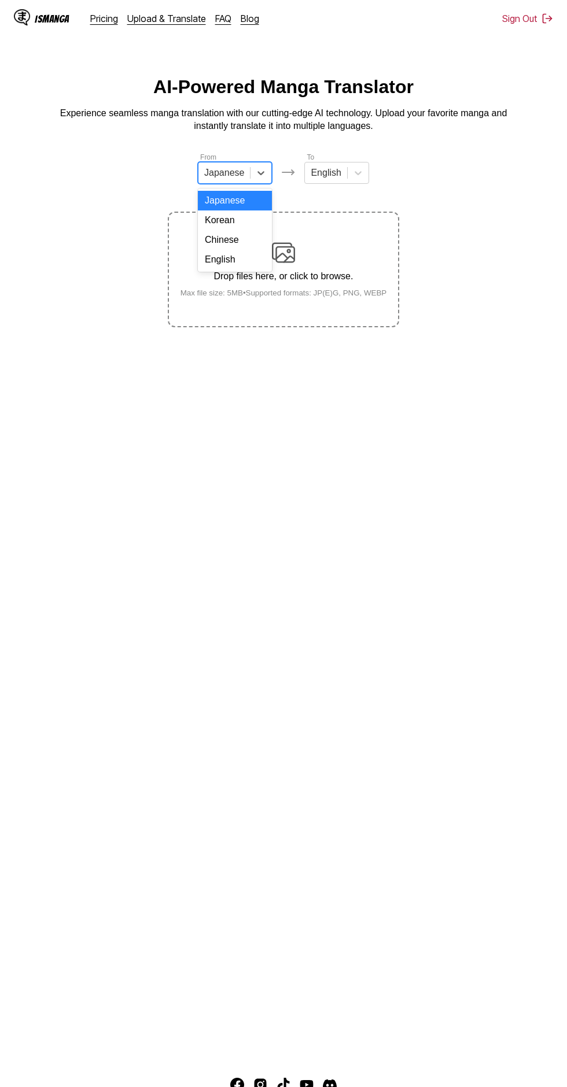
click at [248, 269] on div "English" at bounding box center [235, 260] width 74 height 20
click at [306, 173] on input "text" at bounding box center [307, 173] width 2 height 10
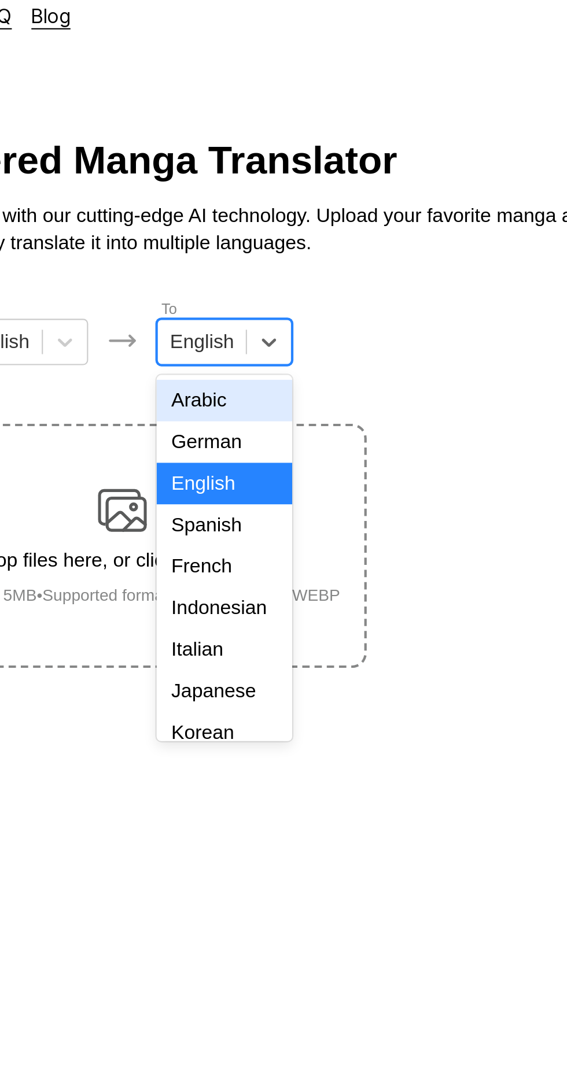
click at [343, 295] on div "Indonesian" at bounding box center [332, 299] width 64 height 20
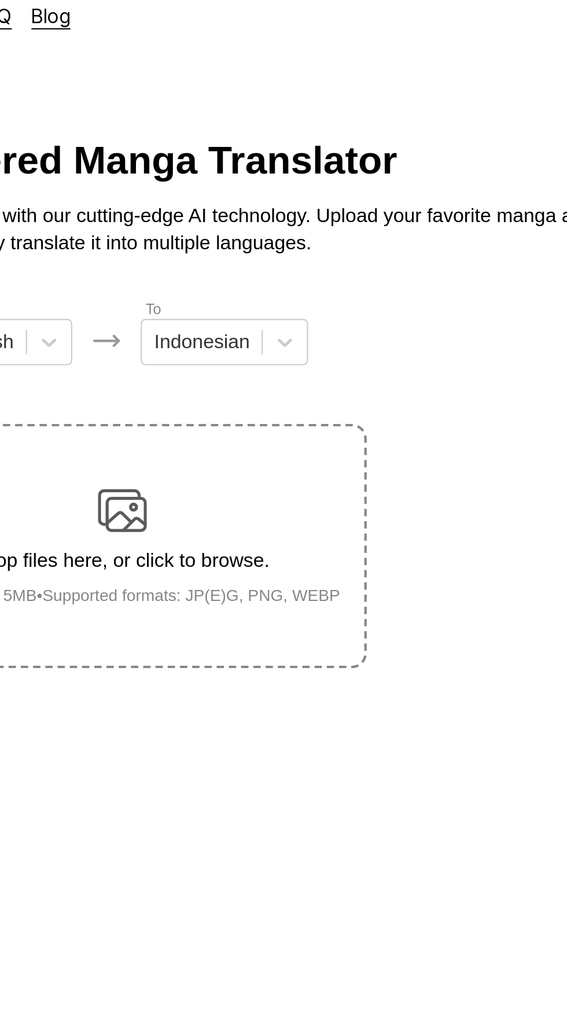
click at [342, 252] on div "Drop files here, or click to browse. Max file size: 5MB • Supported formats: JP…" at bounding box center [283, 269] width 225 height 56
click at [0, 0] on input "Drop files here, or click to browse. Max file size: 5MB • Supported formats: JP…" at bounding box center [0, 0] width 0 height 0
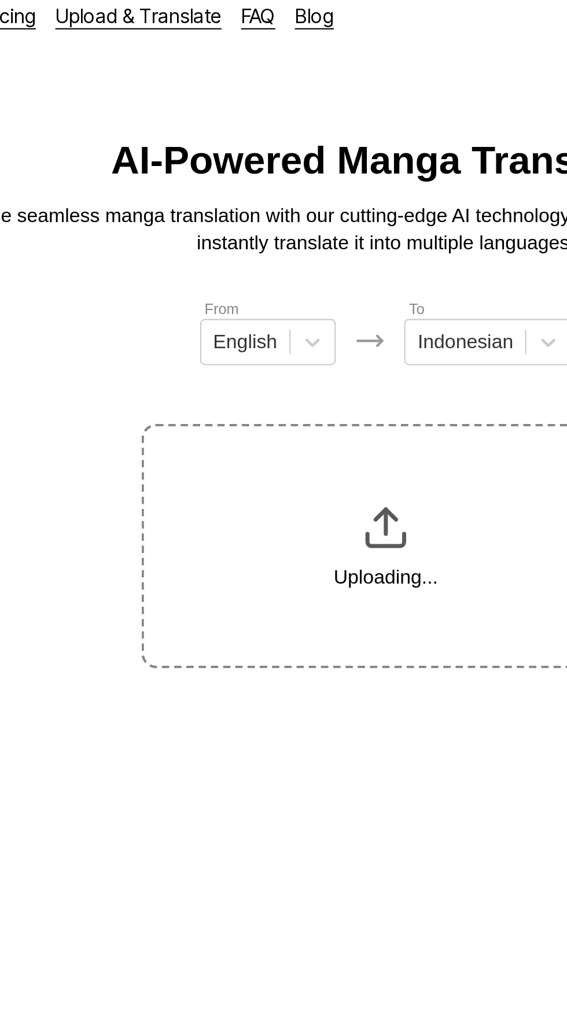
click at [88, 310] on main "AI-Powered Manga Translator Experience seamless manga translation with our cutt…" at bounding box center [283, 534] width 567 height 916
